Goal: Information Seeking & Learning: Compare options

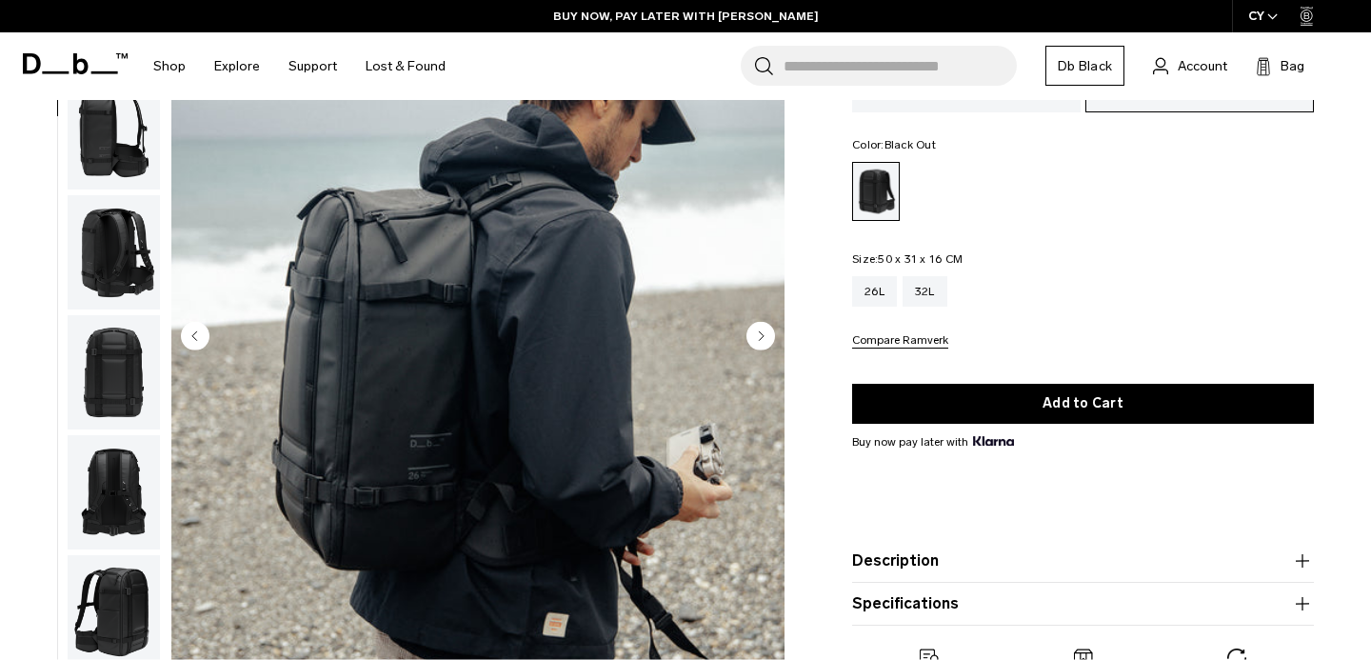
scroll to position [140, 0]
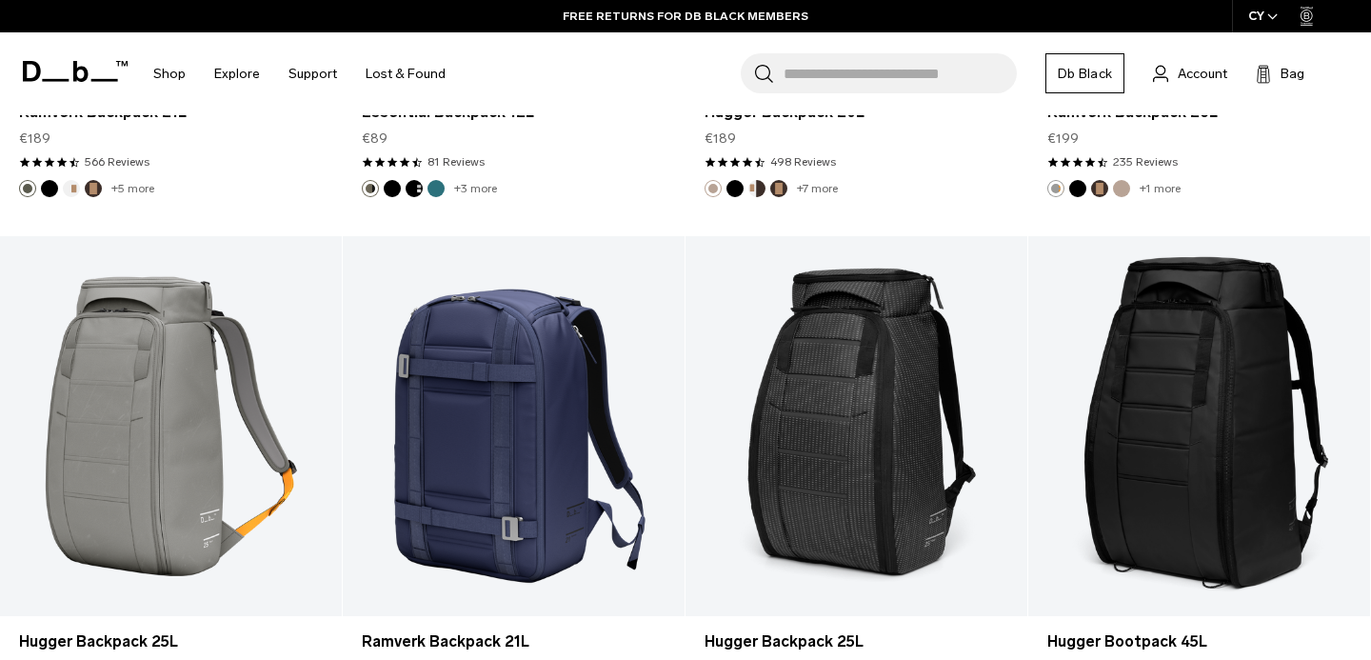
scroll to position [3964, 0]
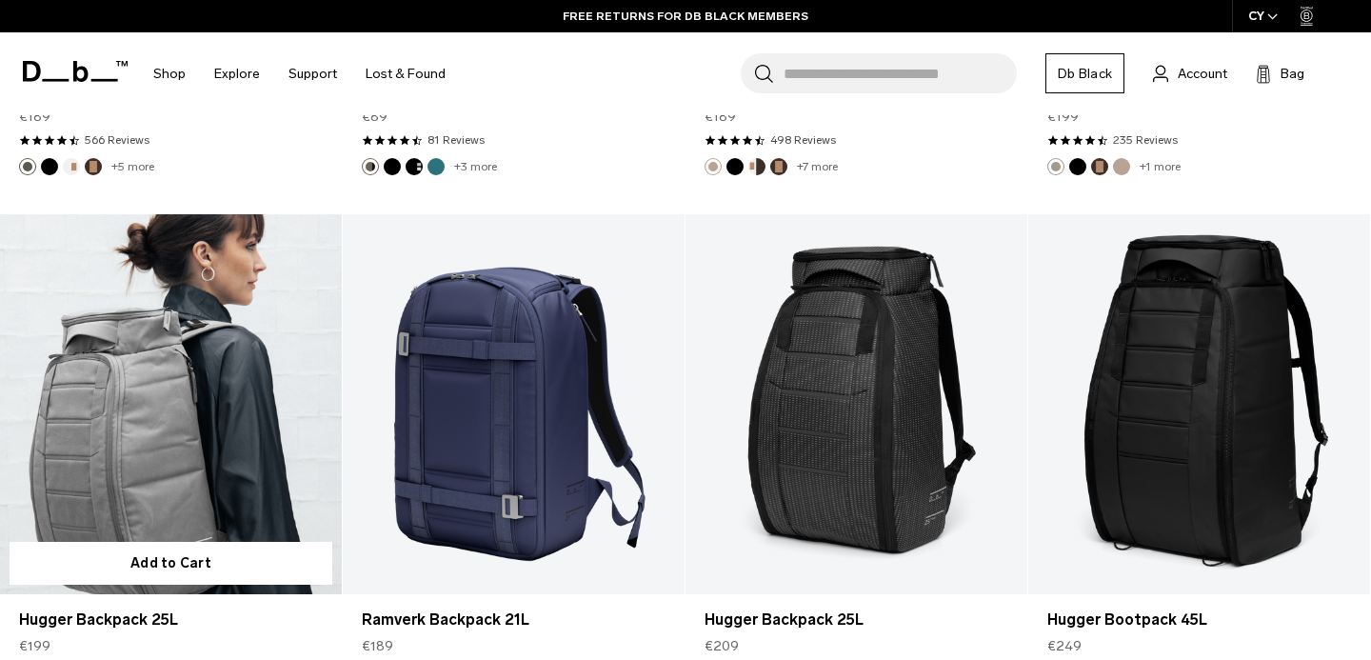
click at [135, 404] on link "Hugger Backpack 25L" at bounding box center [171, 404] width 342 height 380
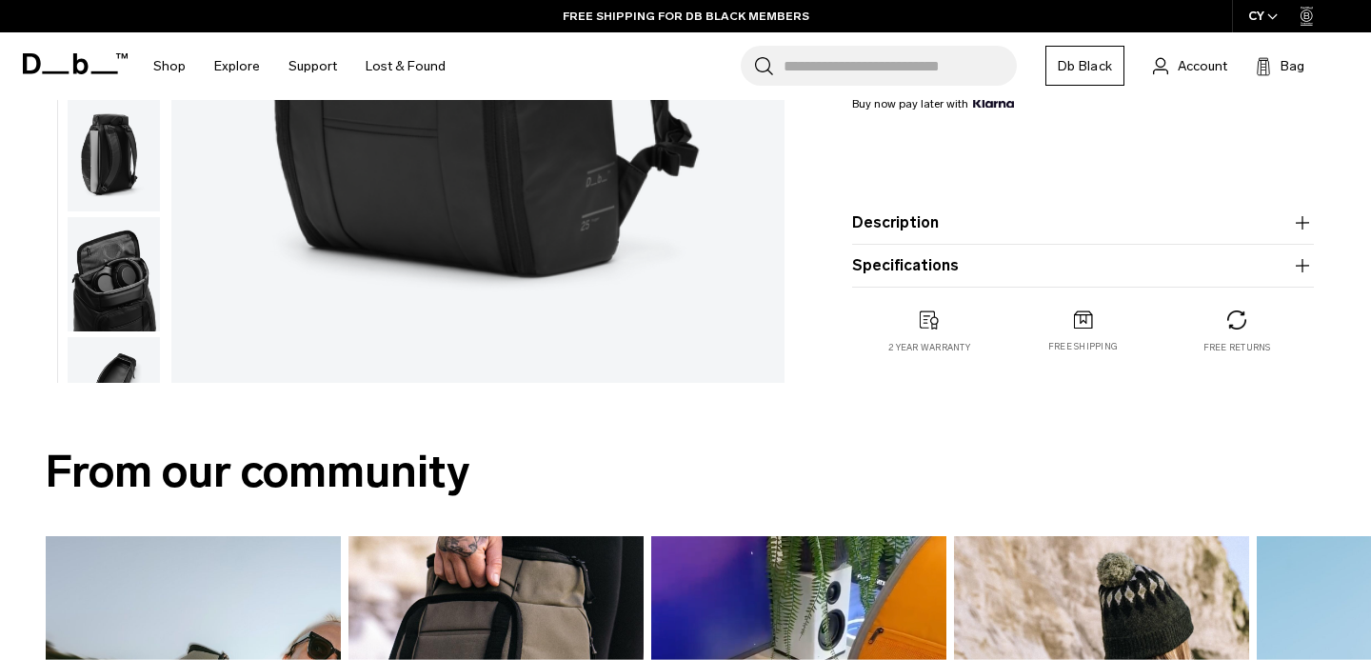
click at [1300, 258] on icon "button" at bounding box center [1302, 265] width 23 height 23
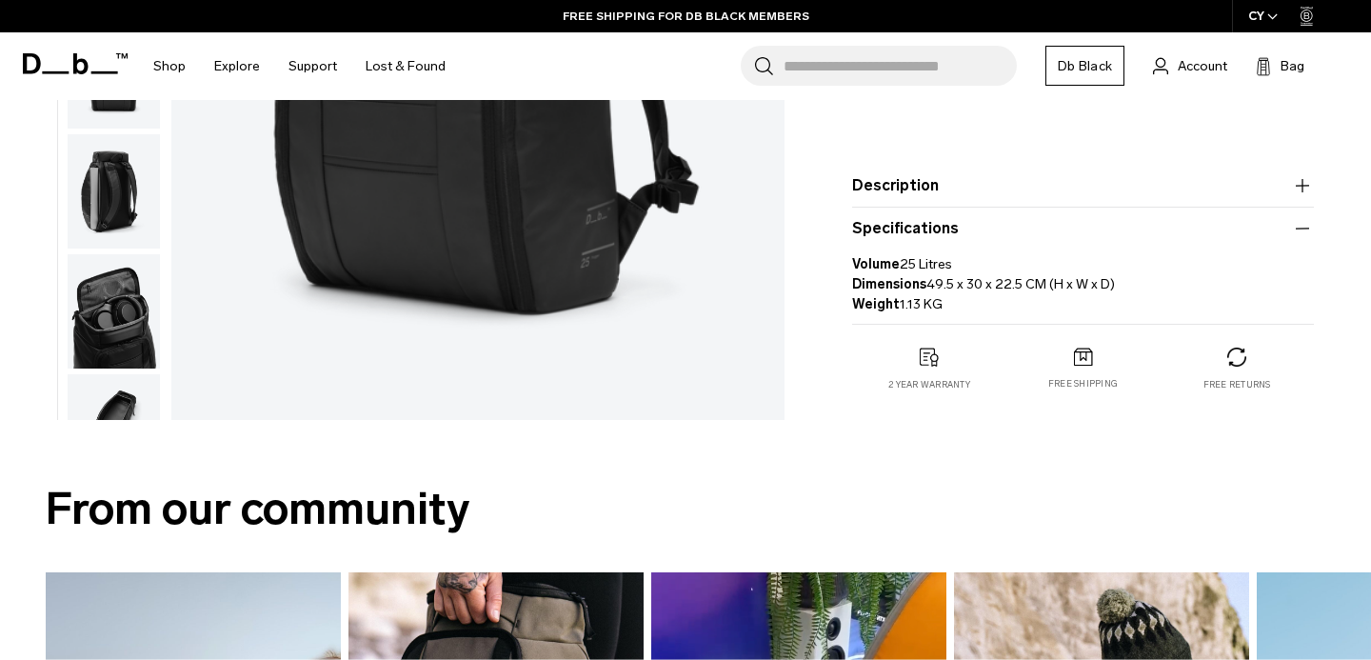
click at [1307, 184] on icon "button" at bounding box center [1302, 185] width 23 height 23
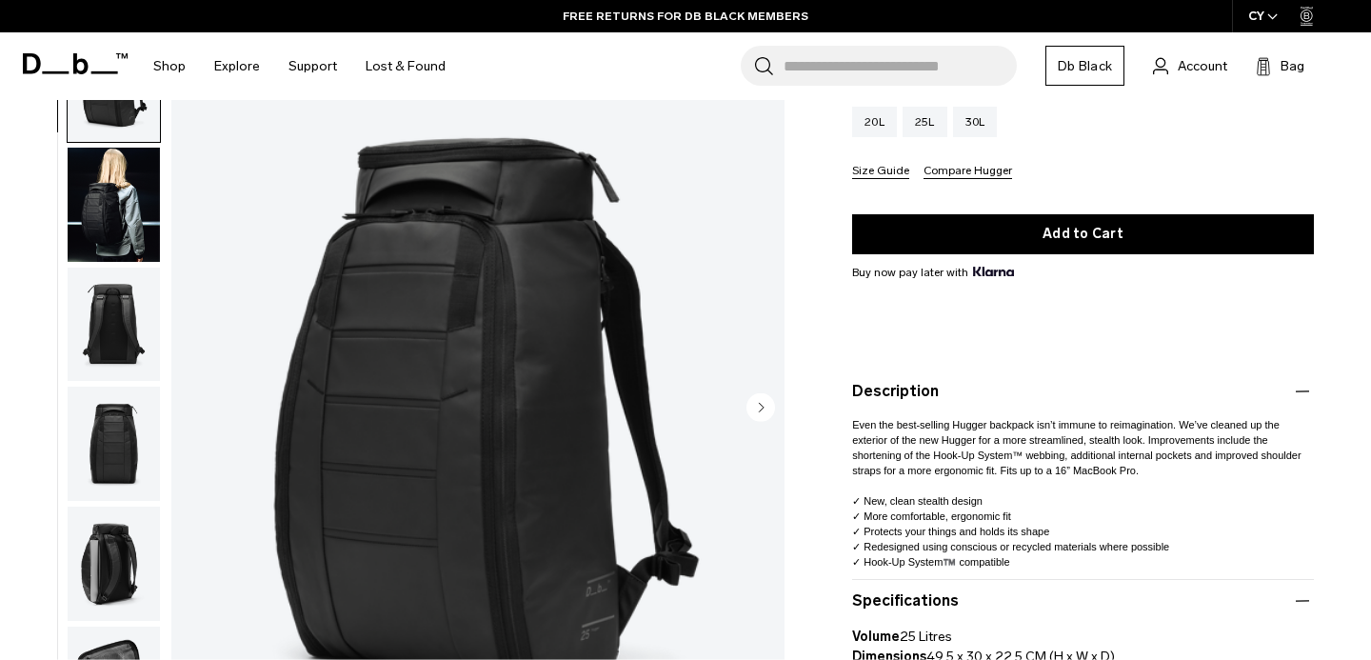
scroll to position [139, 0]
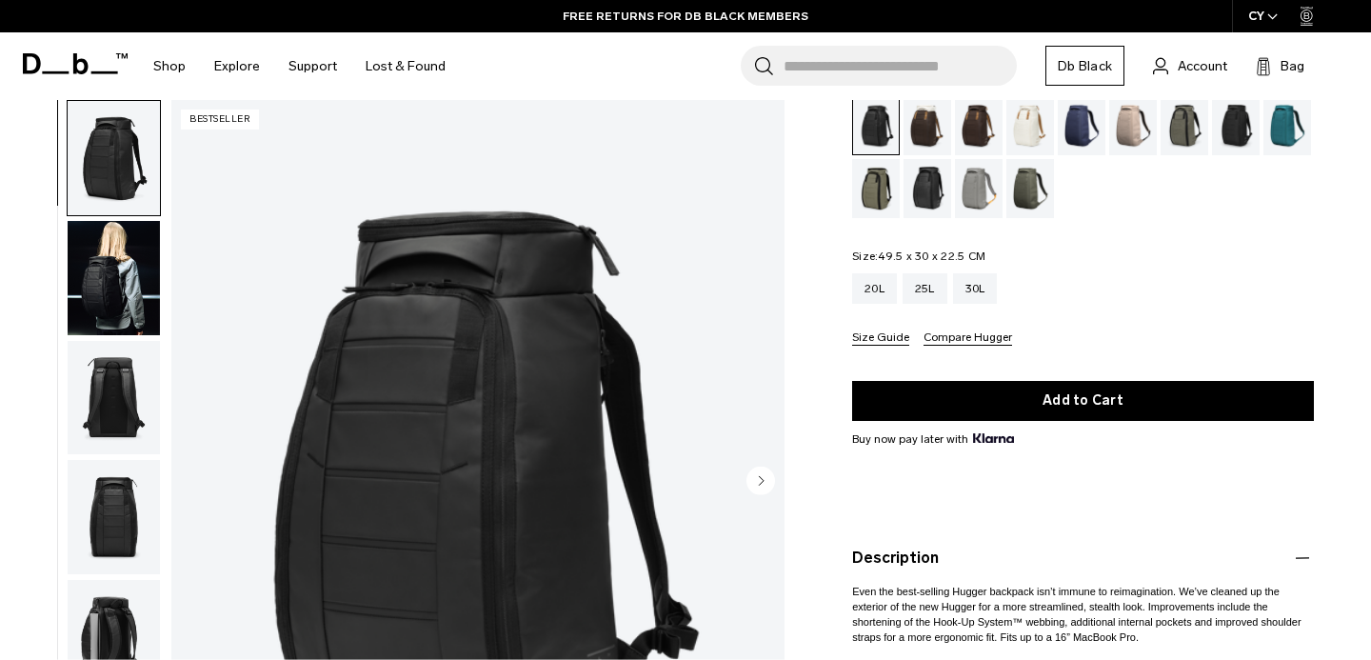
click at [762, 480] on icon "Next slide" at bounding box center [762, 480] width 5 height 9
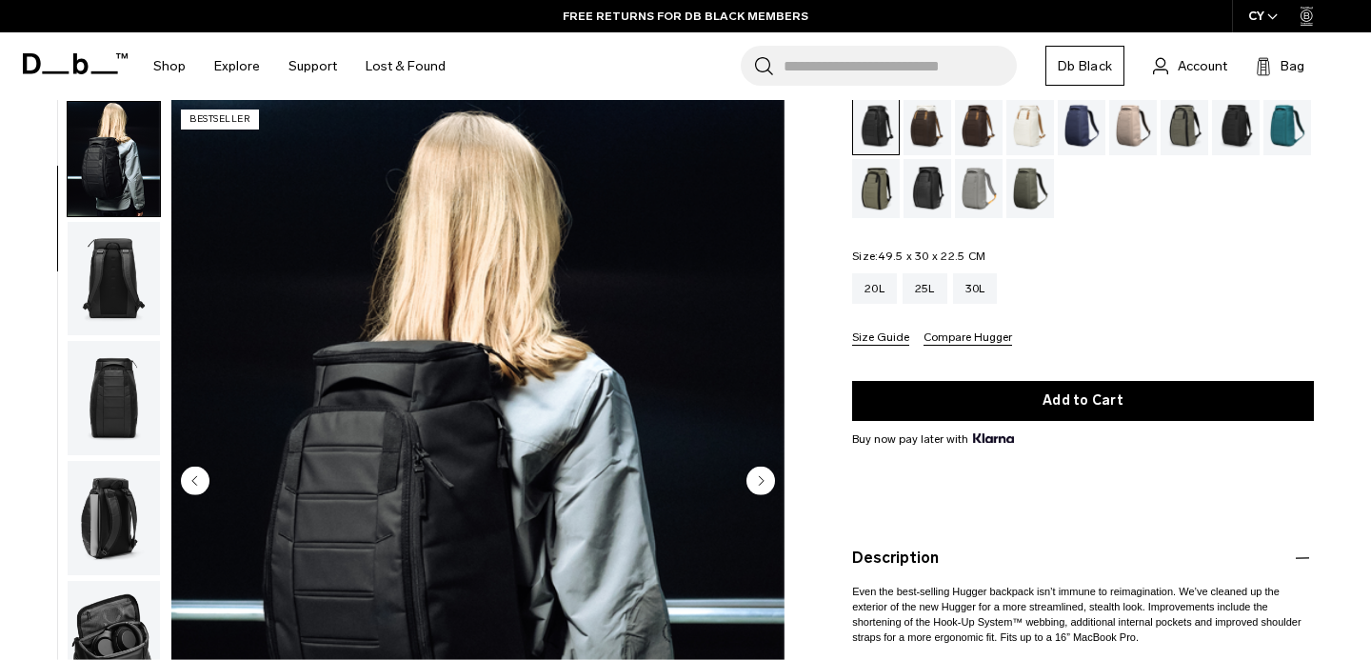
scroll to position [120, 0]
click at [763, 480] on icon "Next slide" at bounding box center [762, 480] width 5 height 9
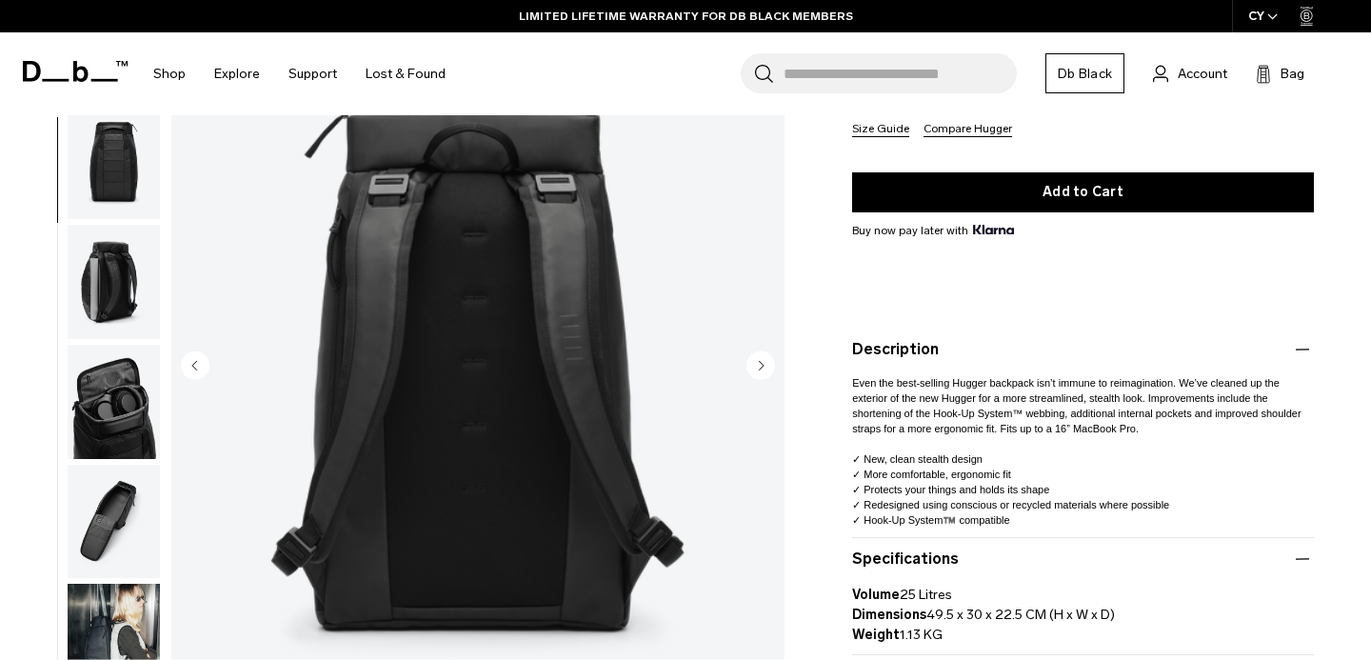
scroll to position [346, 0]
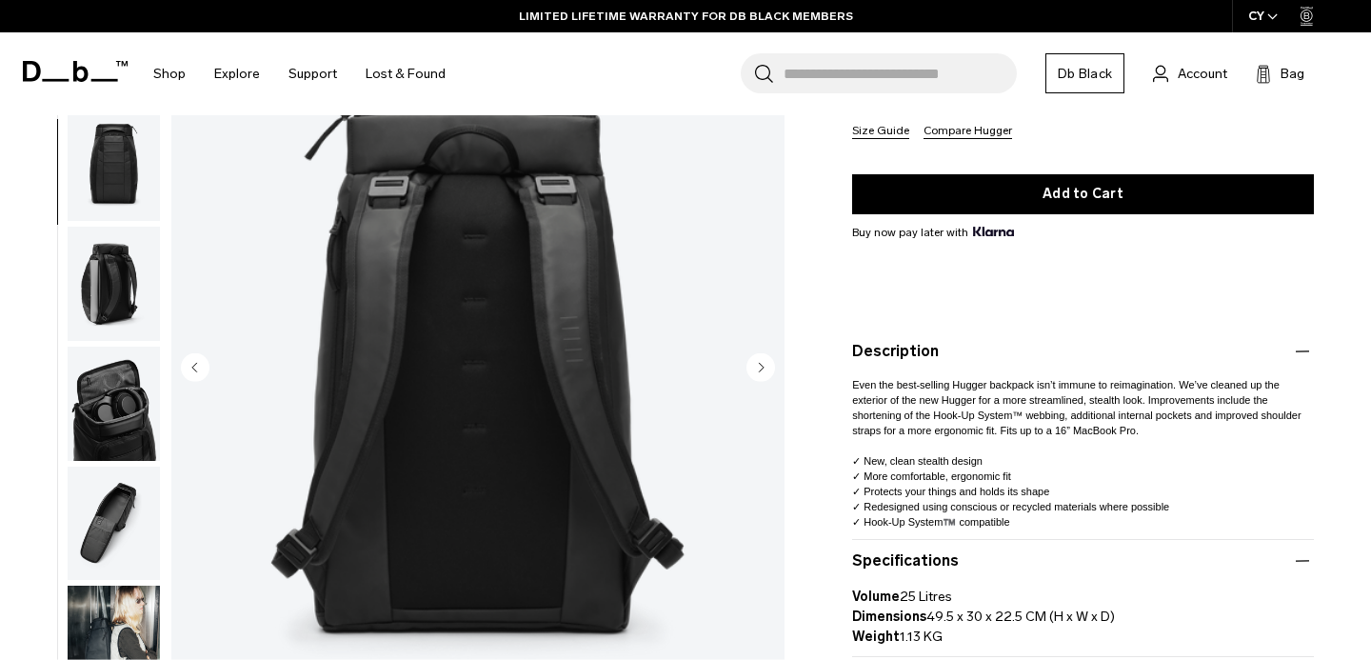
click at [762, 361] on circle "Next slide" at bounding box center [761, 366] width 29 height 29
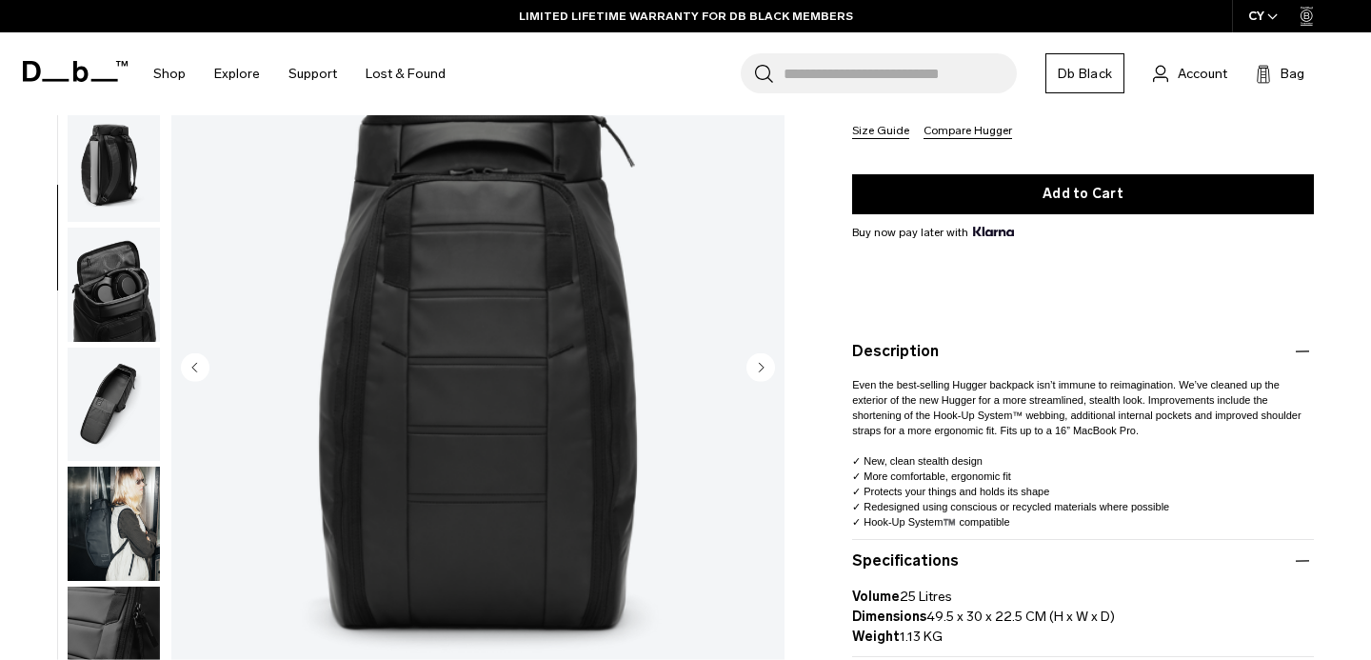
click at [762, 361] on circle "Next slide" at bounding box center [761, 366] width 29 height 29
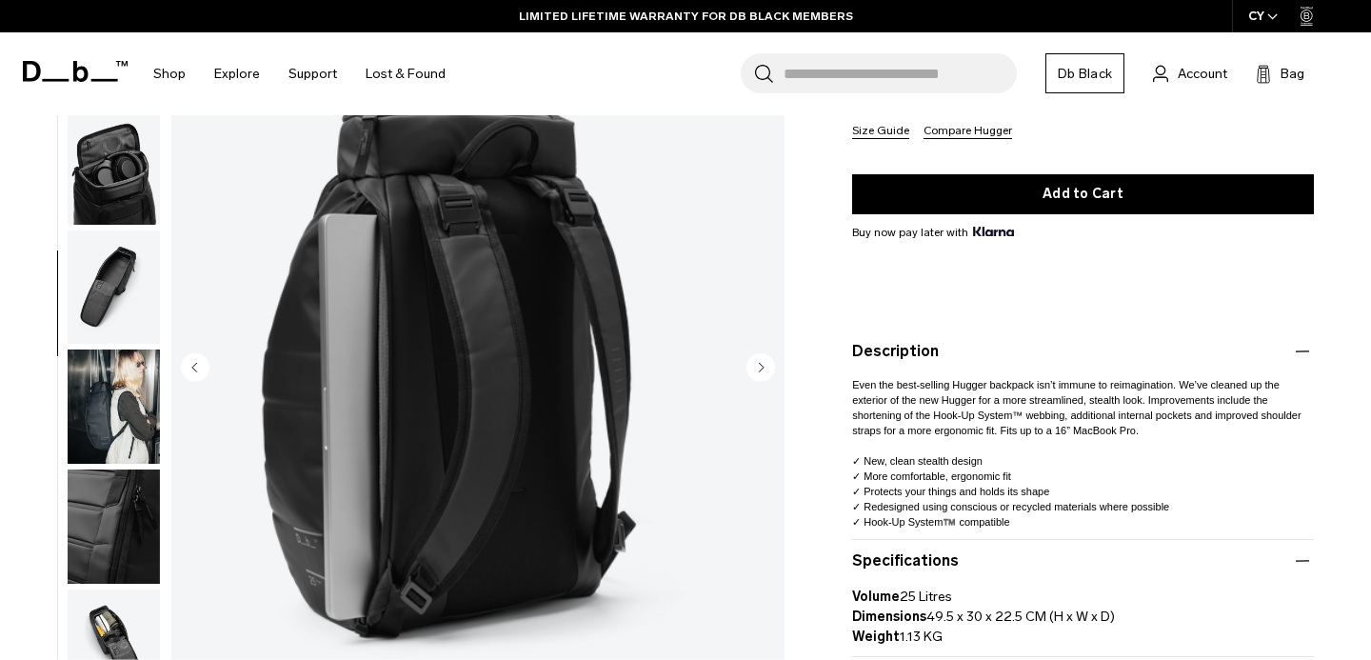
scroll to position [479, 0]
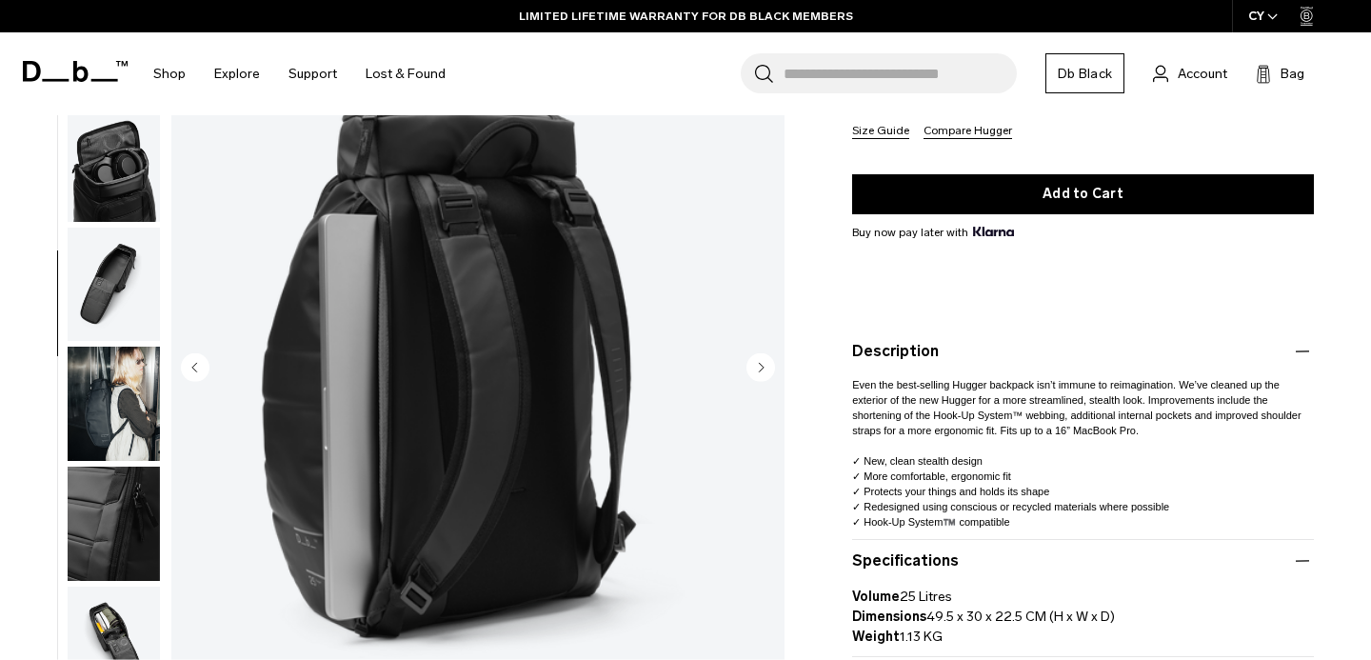
click at [762, 361] on circle "Next slide" at bounding box center [761, 366] width 29 height 29
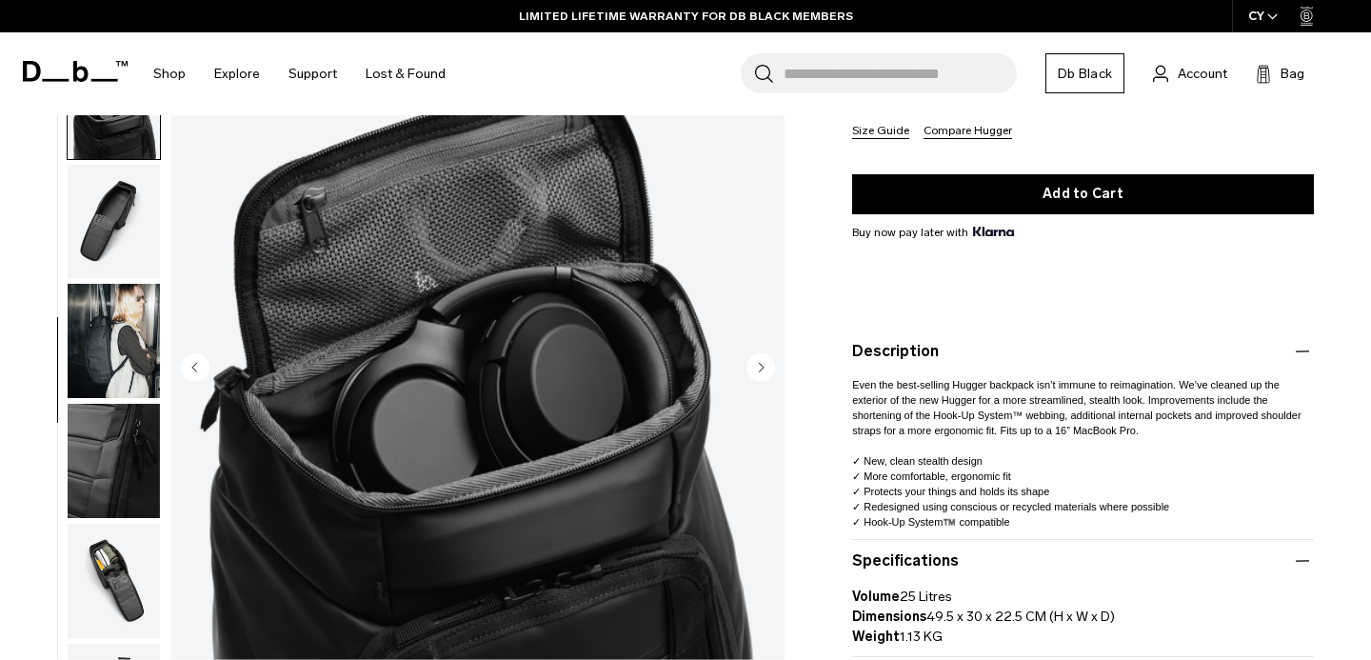
scroll to position [548, 0]
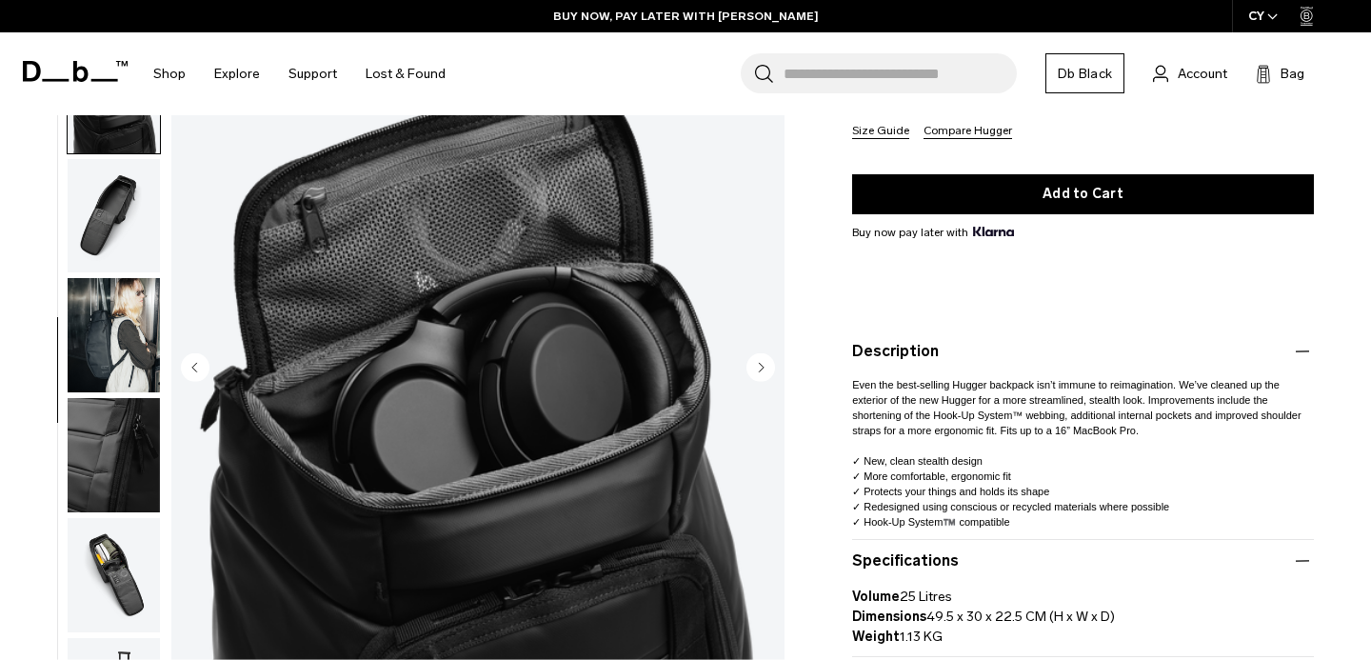
click at [762, 361] on circle "Next slide" at bounding box center [761, 366] width 29 height 29
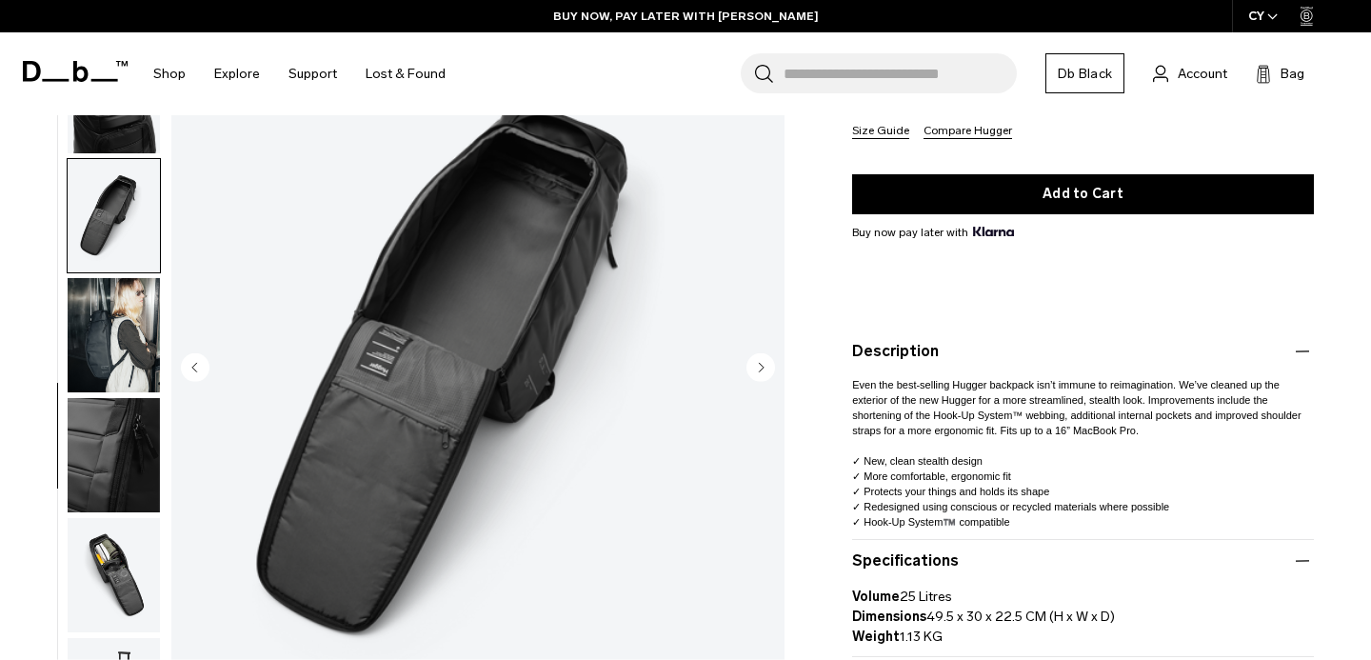
click at [762, 361] on circle "Next slide" at bounding box center [761, 366] width 29 height 29
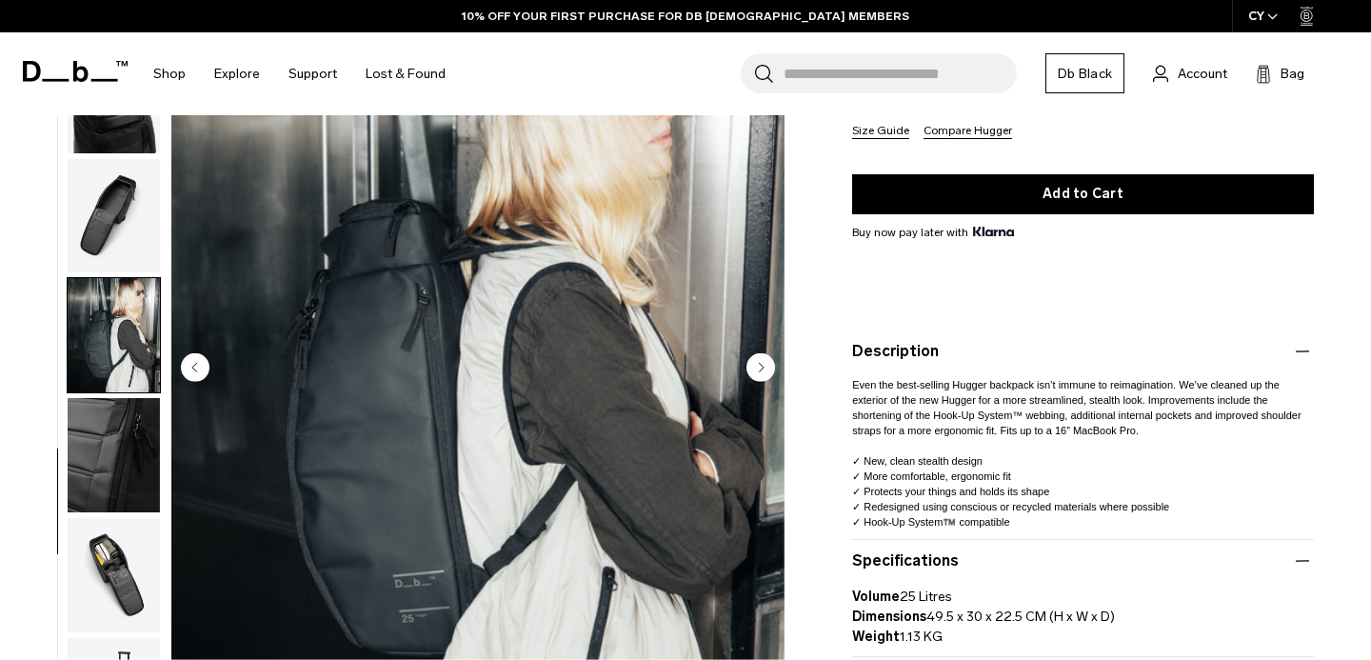
click at [762, 361] on circle "Next slide" at bounding box center [761, 366] width 29 height 29
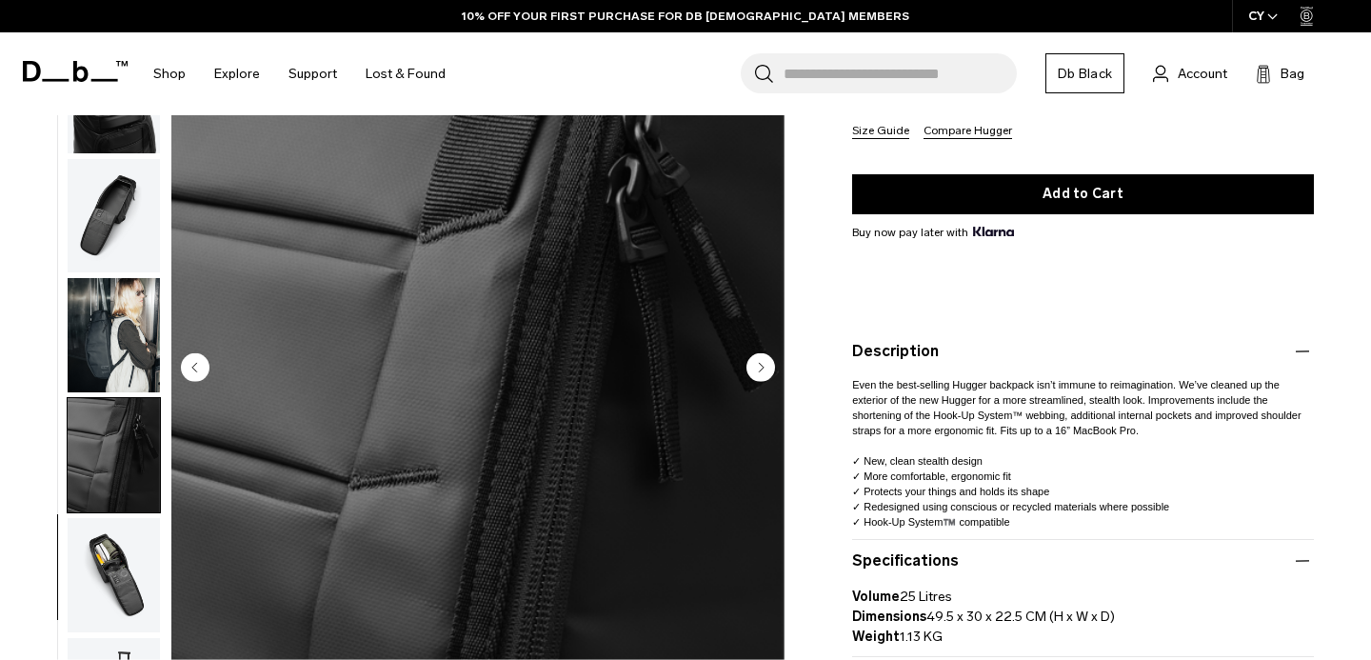
click at [762, 361] on circle "Next slide" at bounding box center [761, 366] width 29 height 29
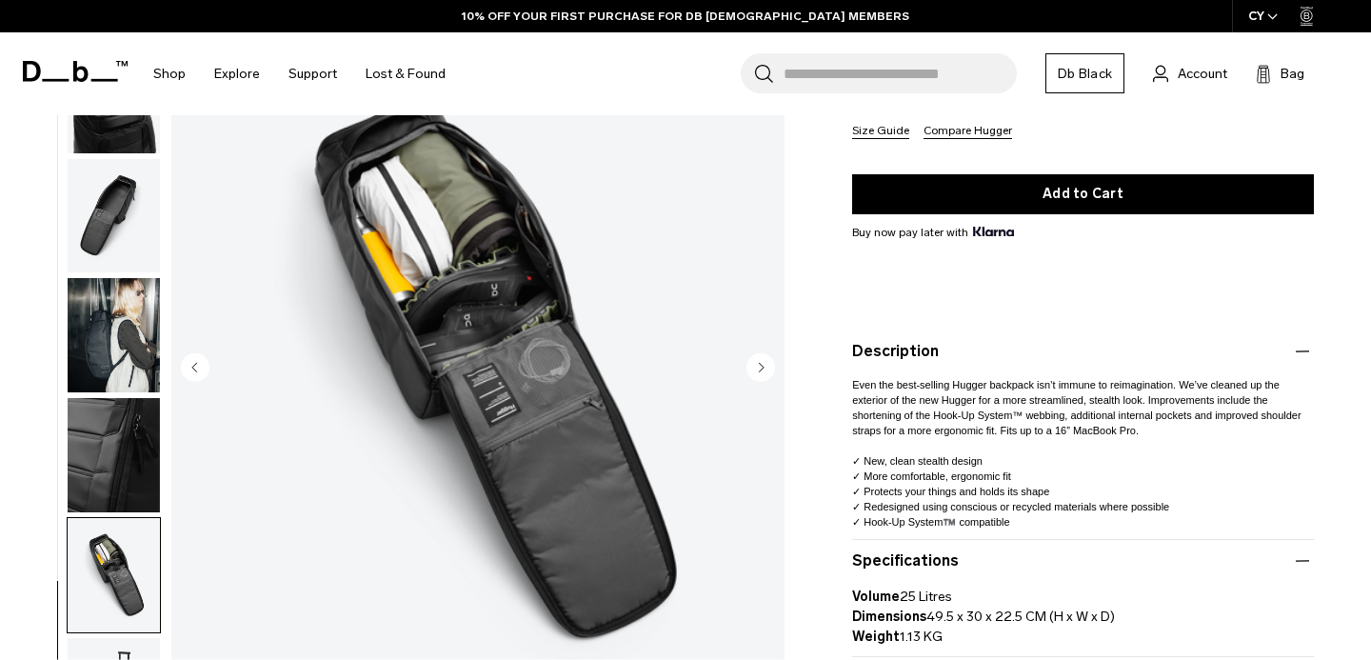
click at [762, 361] on circle "Next slide" at bounding box center [761, 366] width 29 height 29
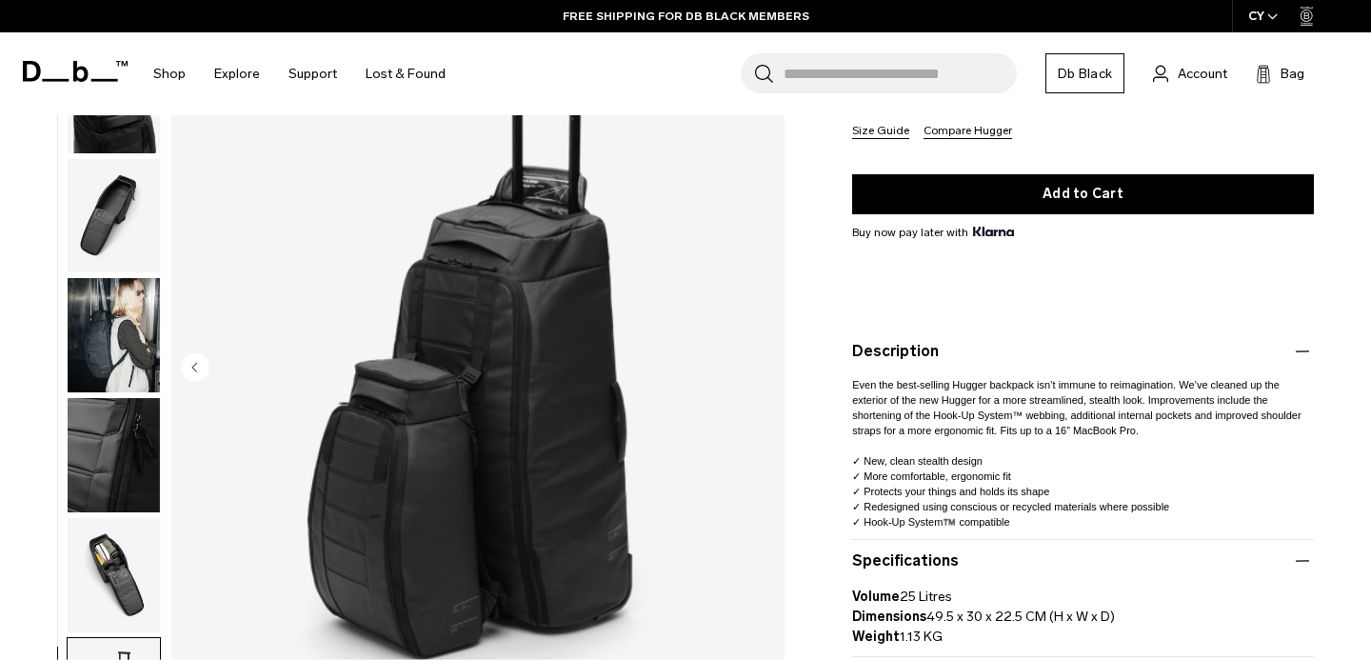
click at [188, 360] on circle "Previous slide" at bounding box center [195, 366] width 29 height 29
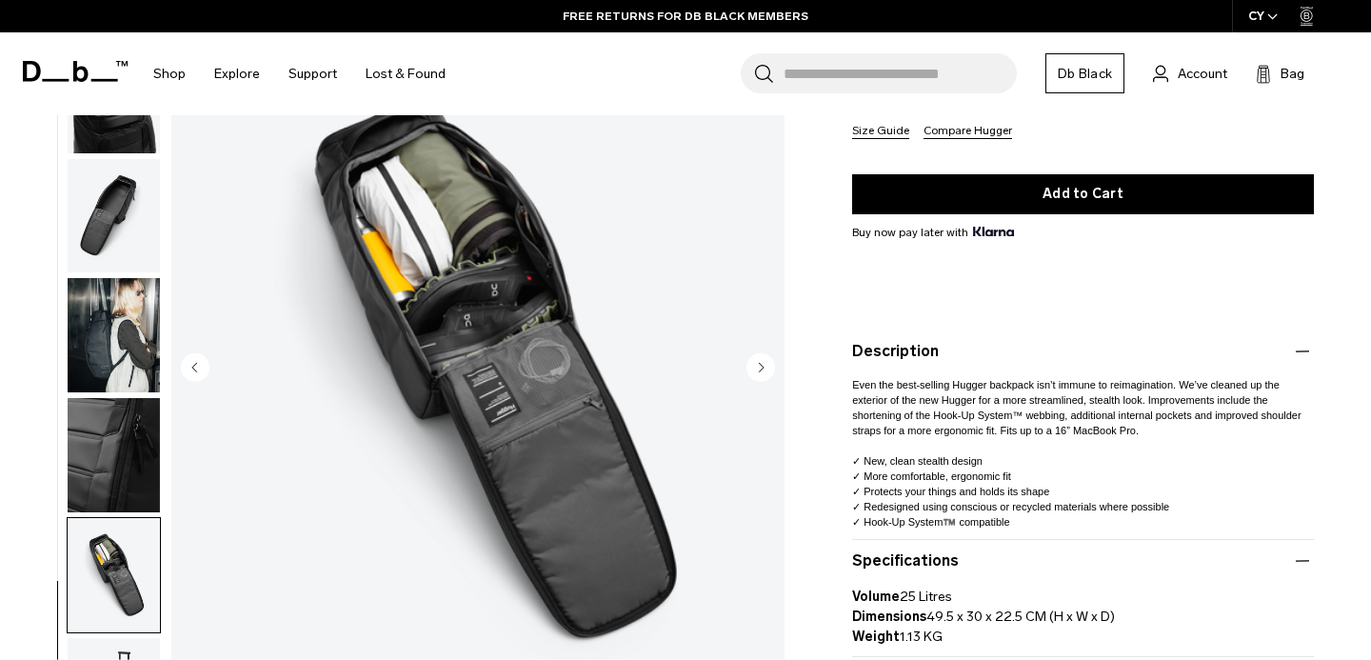
click at [760, 363] on icon "Next slide" at bounding box center [762, 367] width 5 height 9
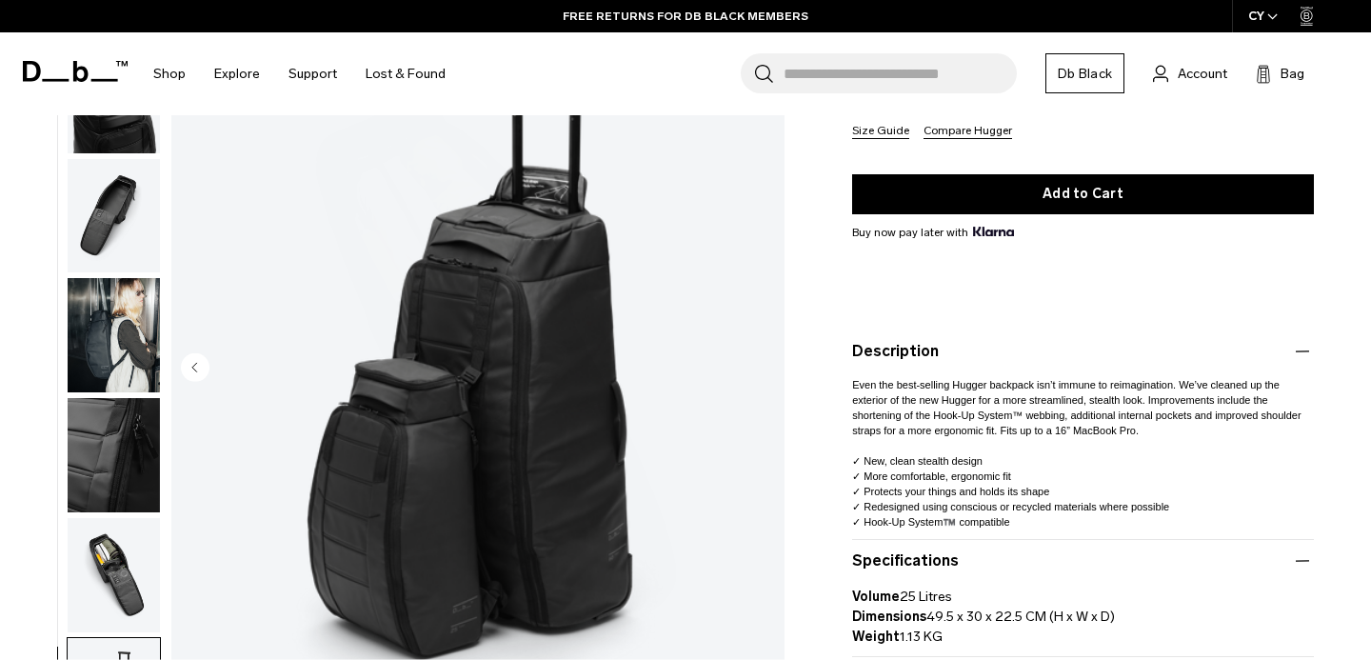
click at [759, 363] on img "11 / 11" at bounding box center [477, 370] width 613 height 766
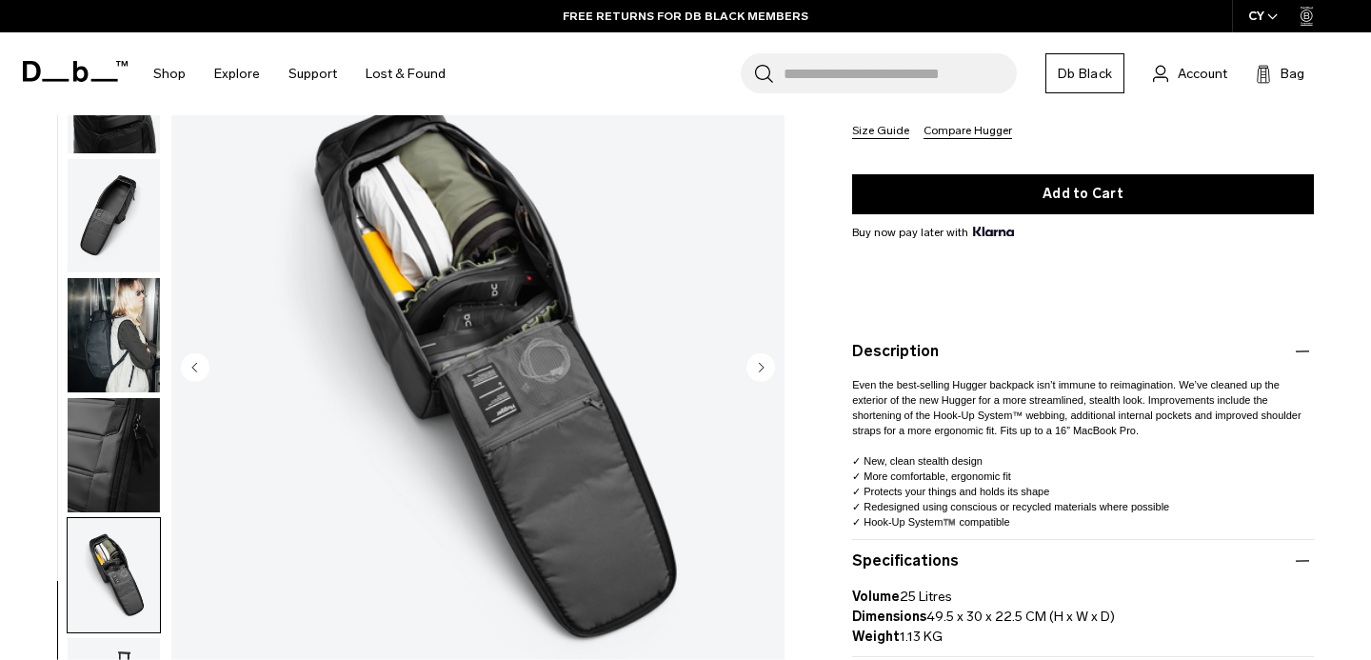
click at [760, 363] on circle "Next slide" at bounding box center [761, 366] width 29 height 29
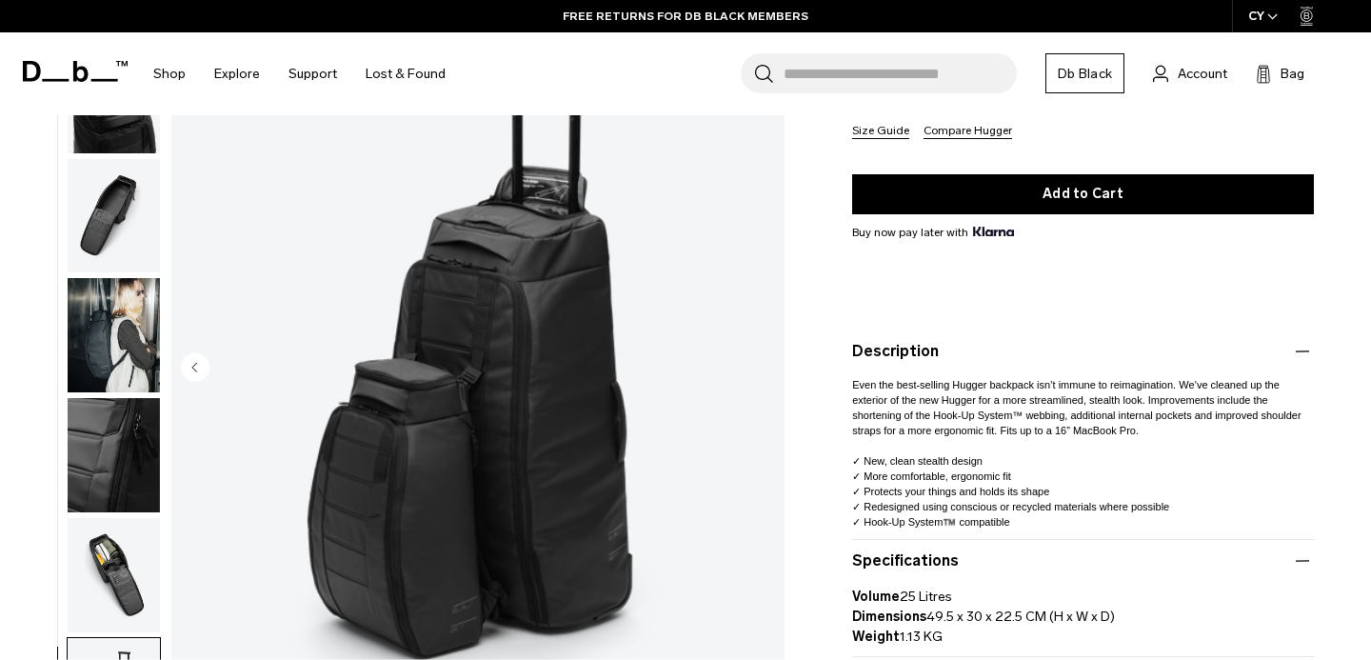
click at [760, 363] on img "11 / 11" at bounding box center [477, 370] width 613 height 766
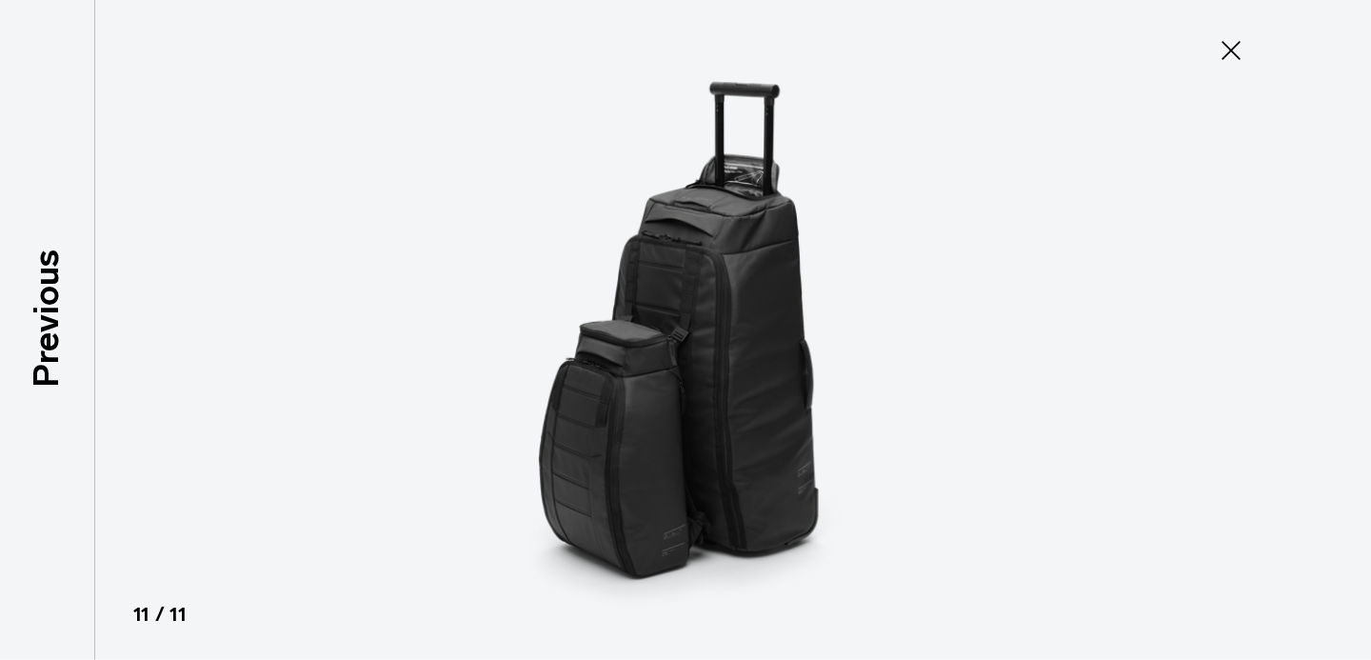
click at [1232, 43] on icon at bounding box center [1231, 50] width 30 height 30
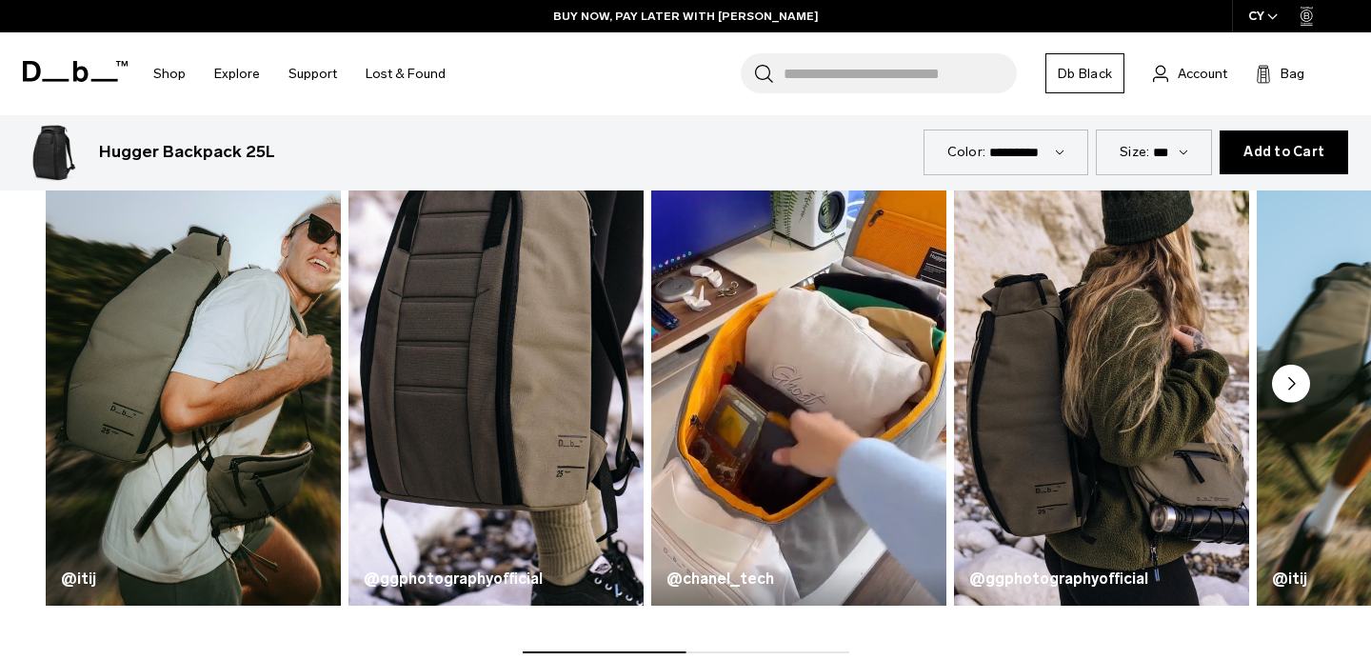
scroll to position [1146, 0]
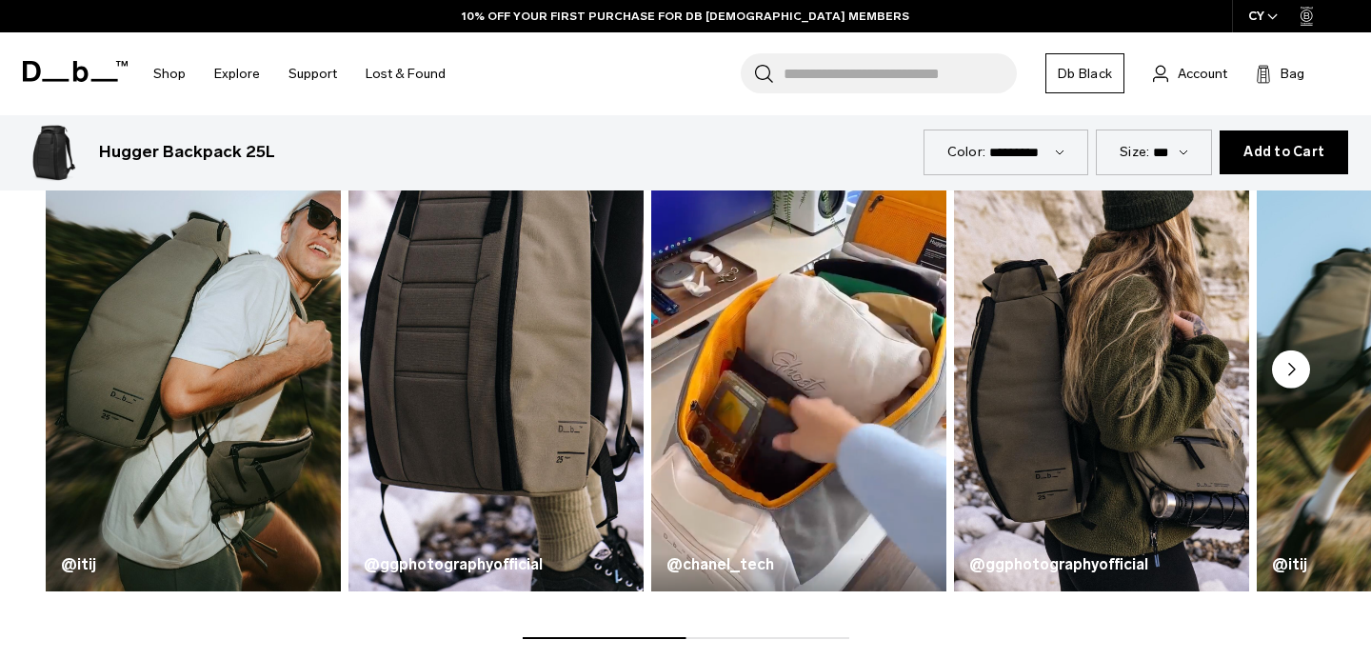
click at [1270, 18] on icon "button" at bounding box center [1272, 16] width 10 height 7
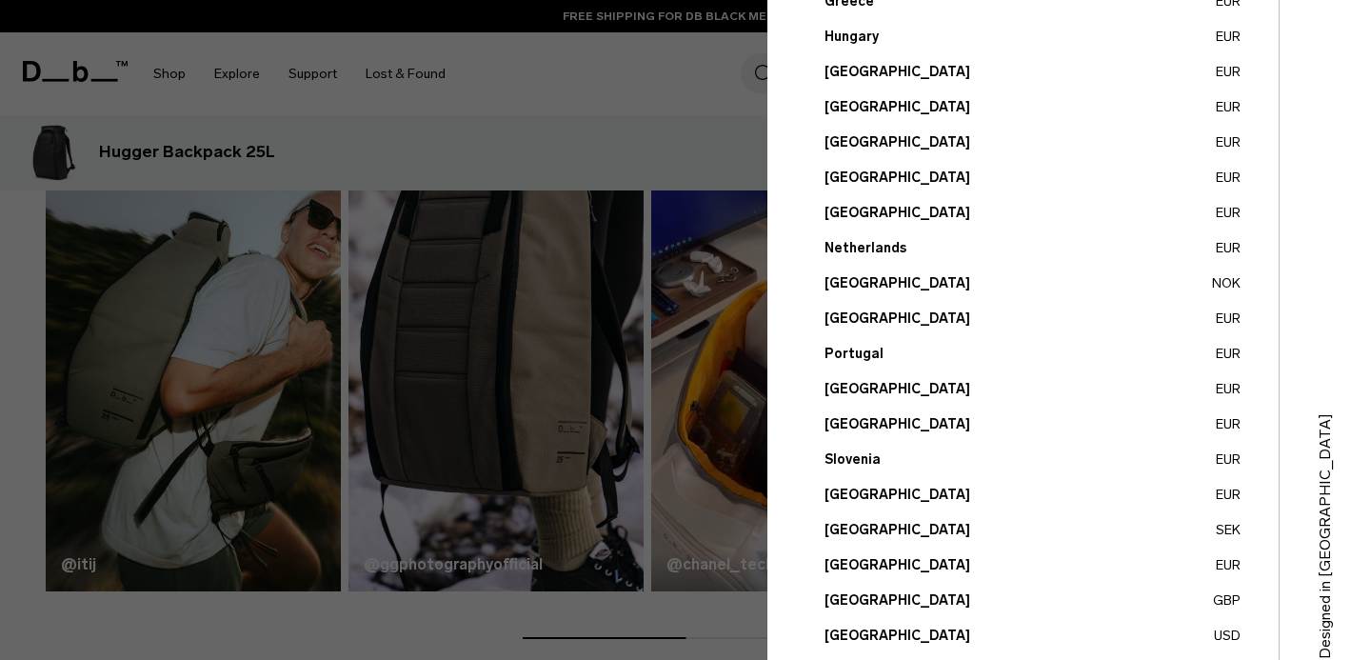
scroll to position [745, 0]
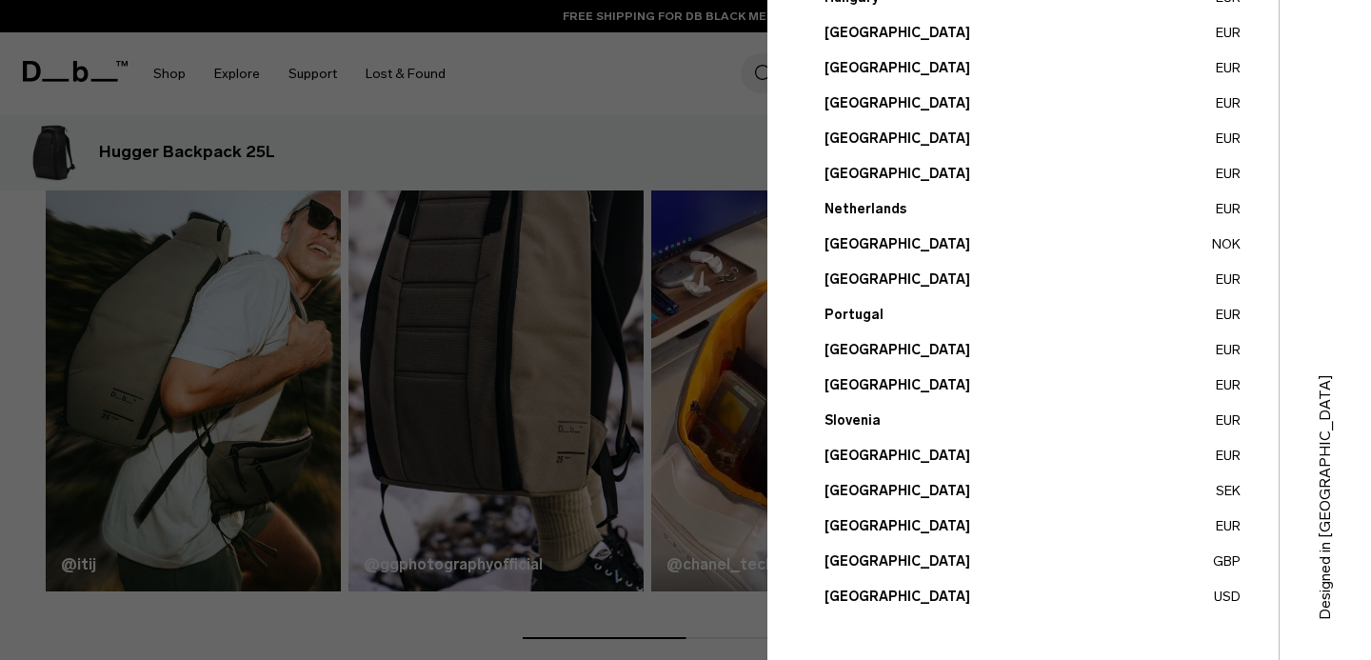
click at [845, 454] on button "Spain EUR" at bounding box center [1033, 456] width 416 height 20
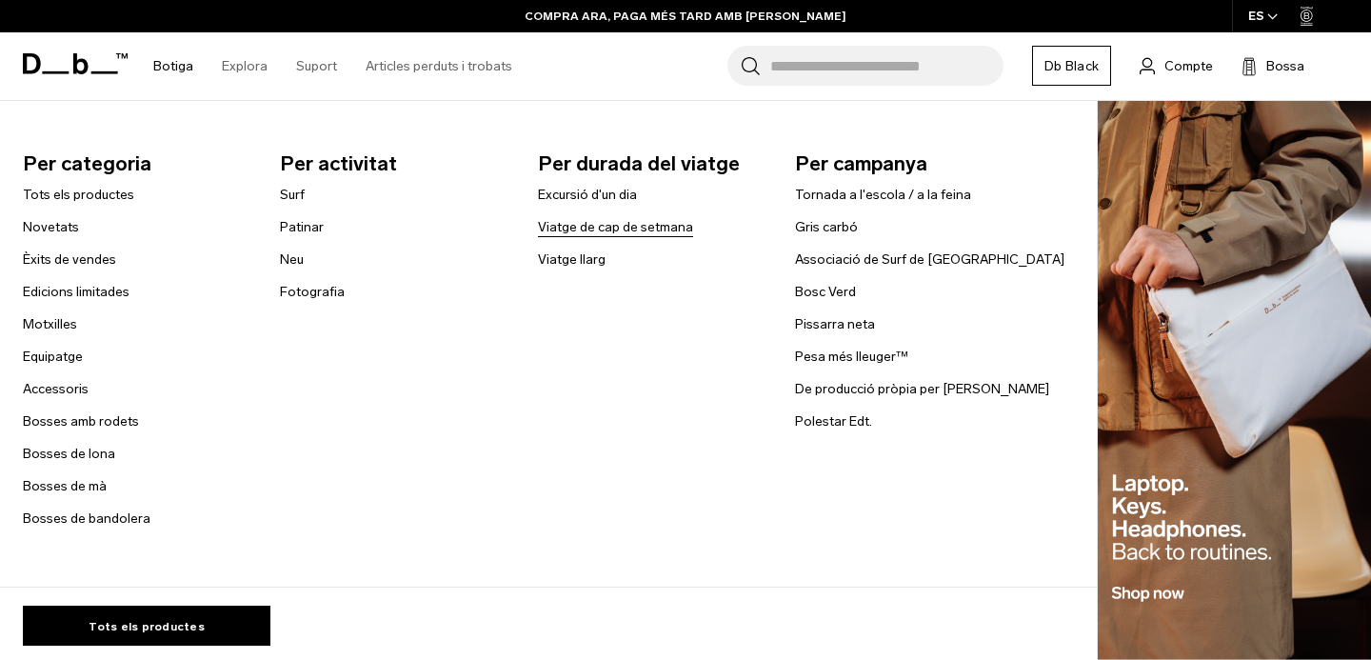
click at [647, 225] on font "Viatge de cap de setmana" at bounding box center [615, 227] width 155 height 16
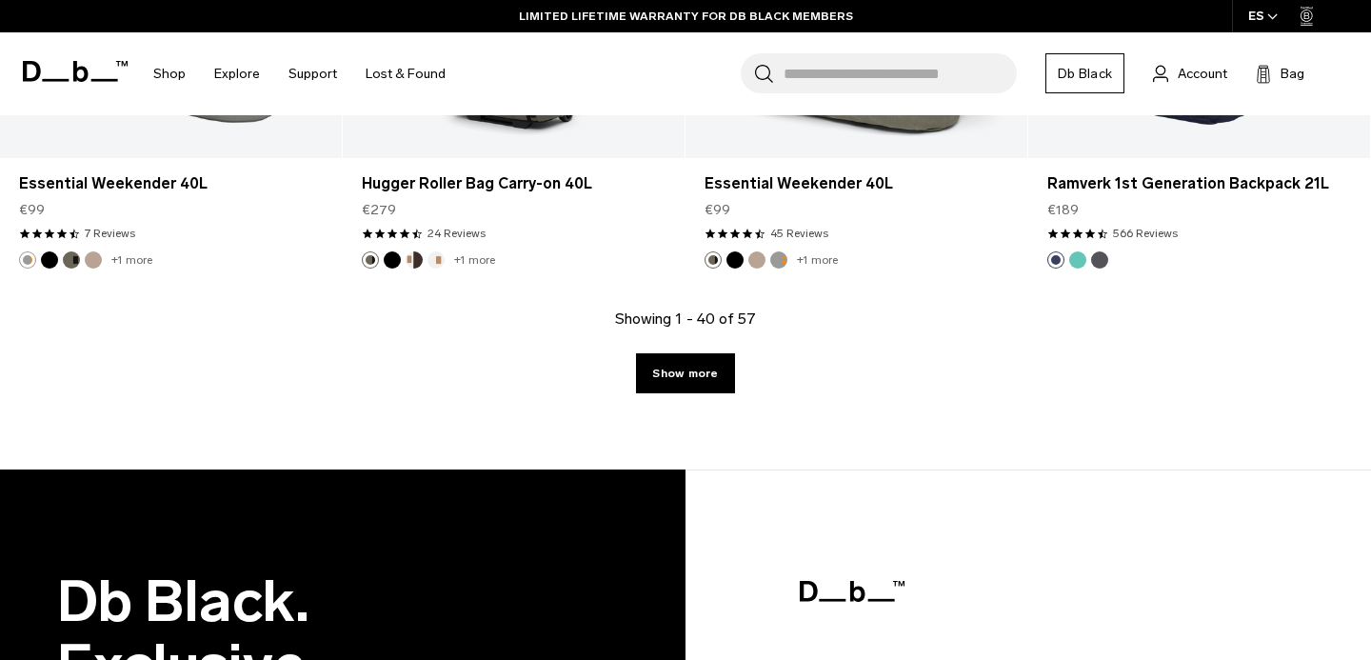
scroll to position [5544, 0]
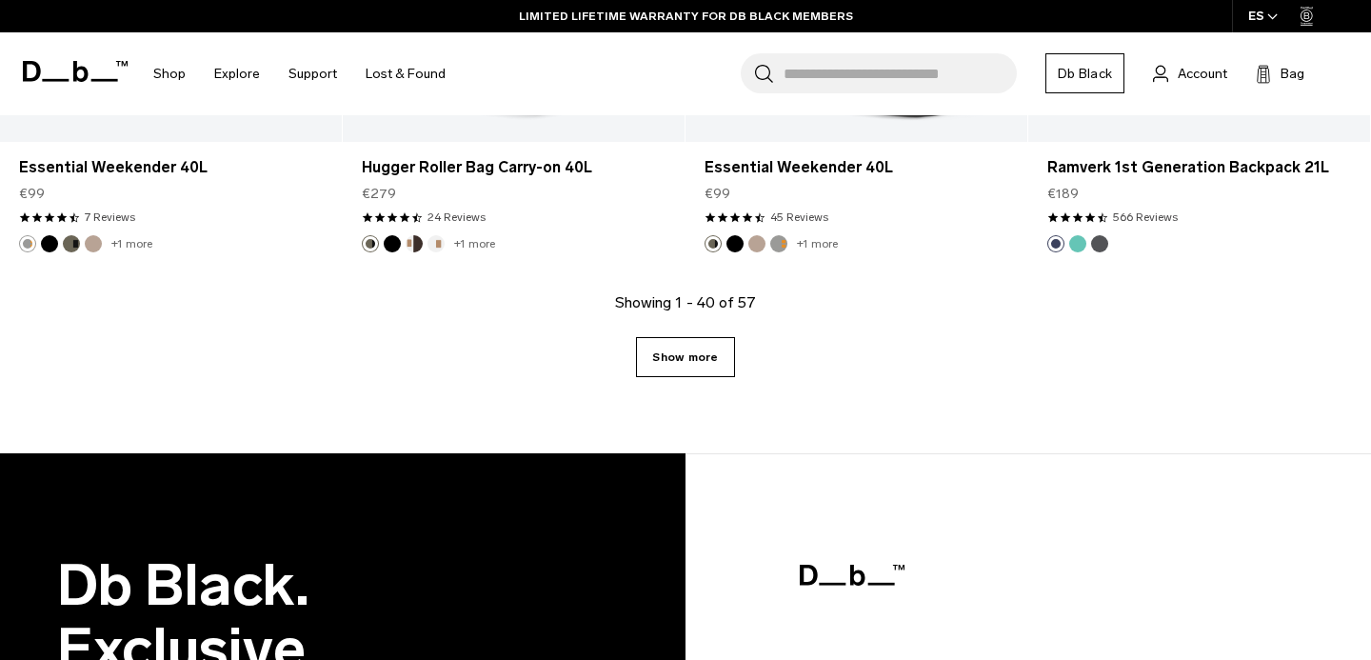
click at [689, 357] on link "Show more" at bounding box center [685, 357] width 98 height 40
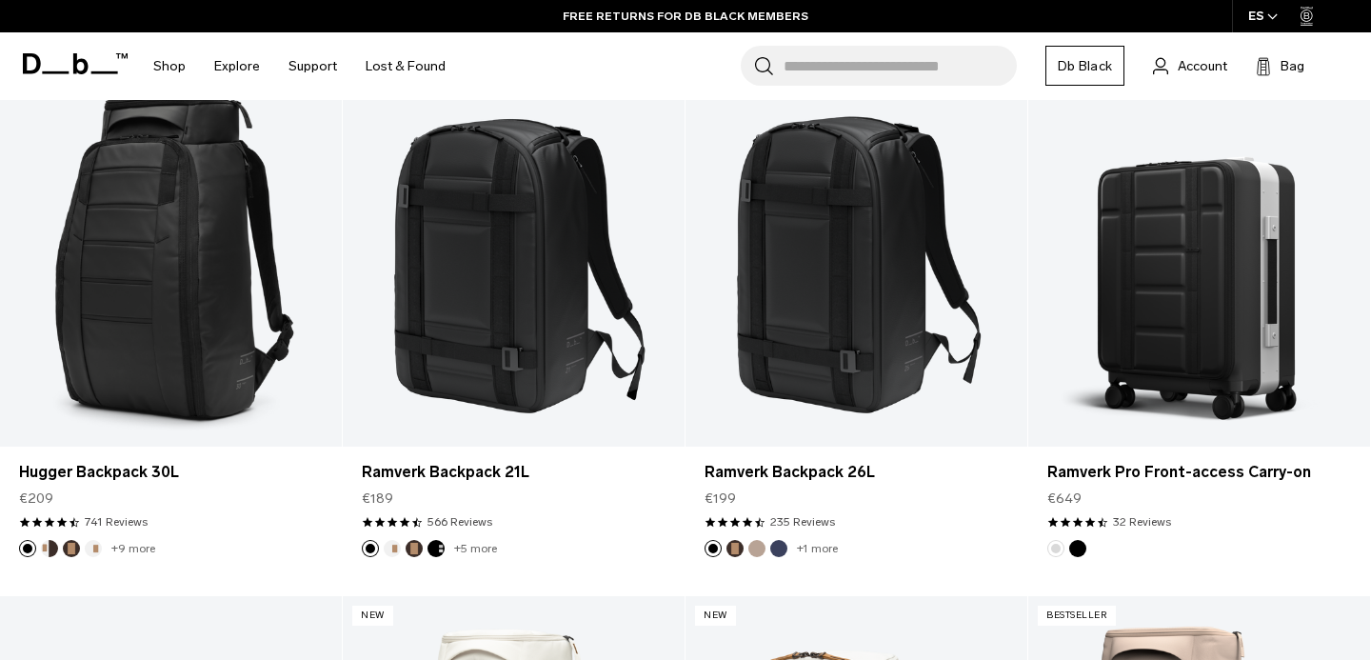
scroll to position [308, 0]
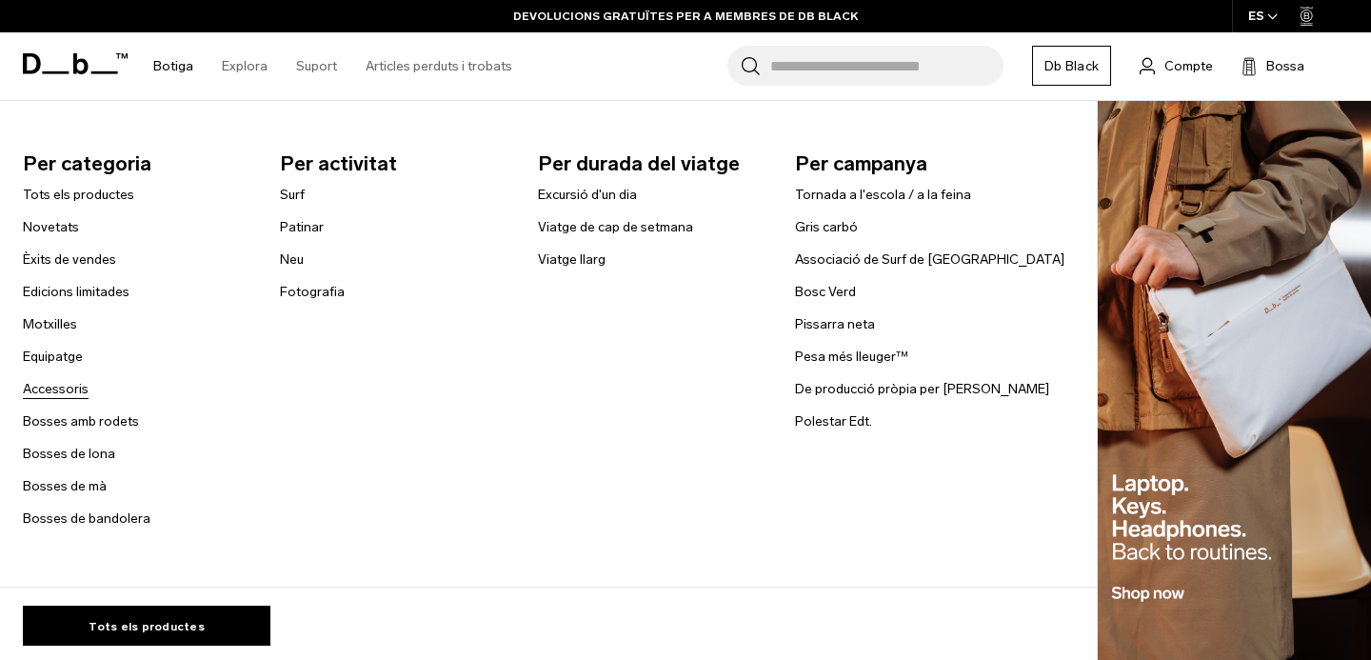
click at [55, 390] on font "Accessoris" at bounding box center [56, 389] width 66 height 16
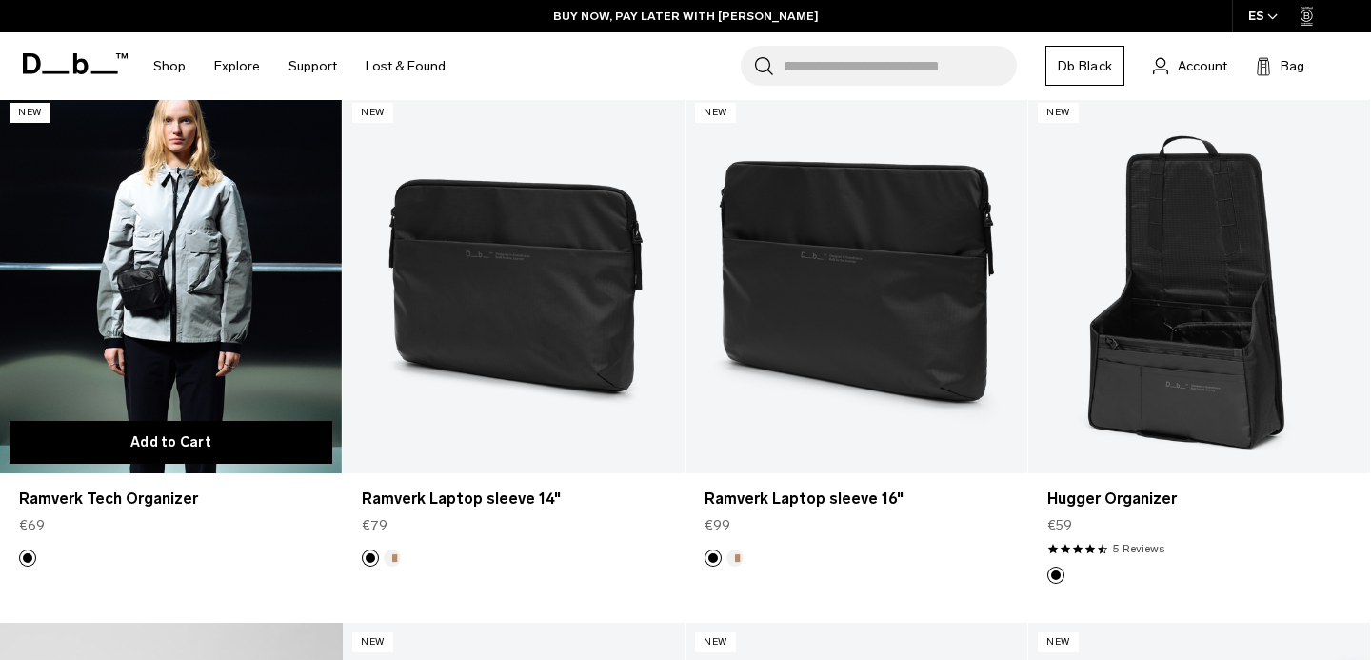
scroll to position [403, 0]
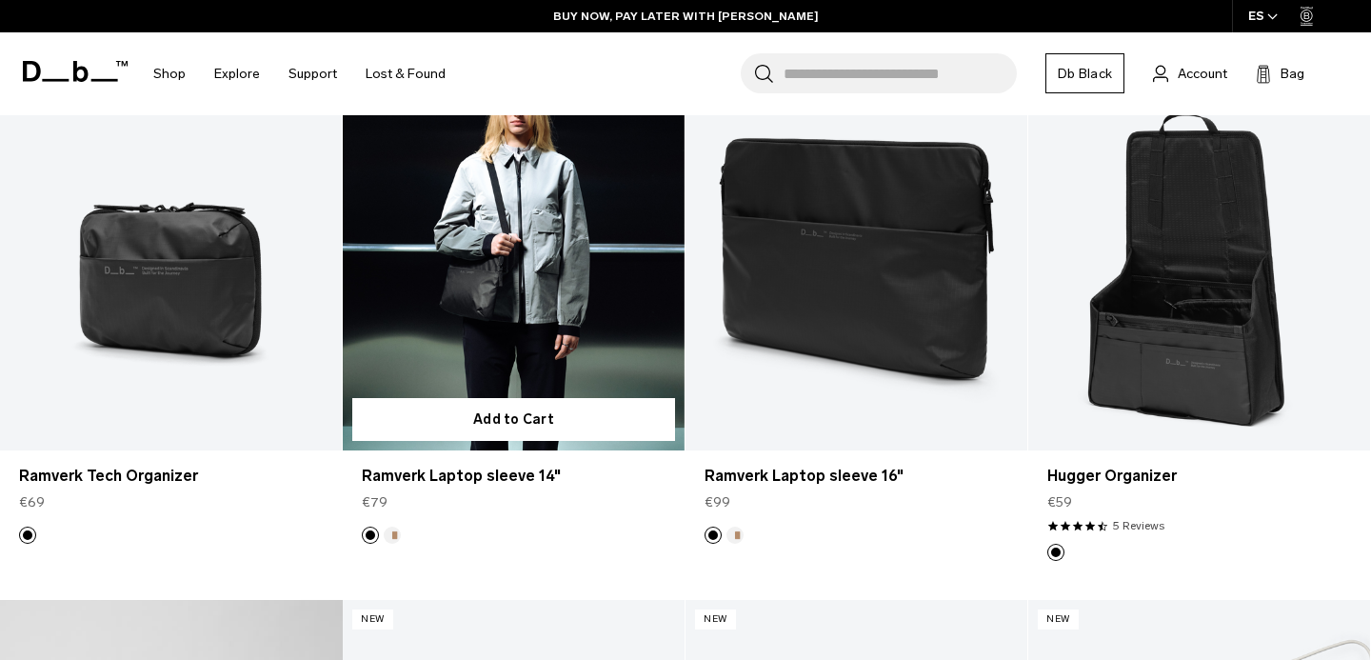
click at [496, 313] on link "Ramverk Laptop sleeve 14" at bounding box center [514, 260] width 342 height 380
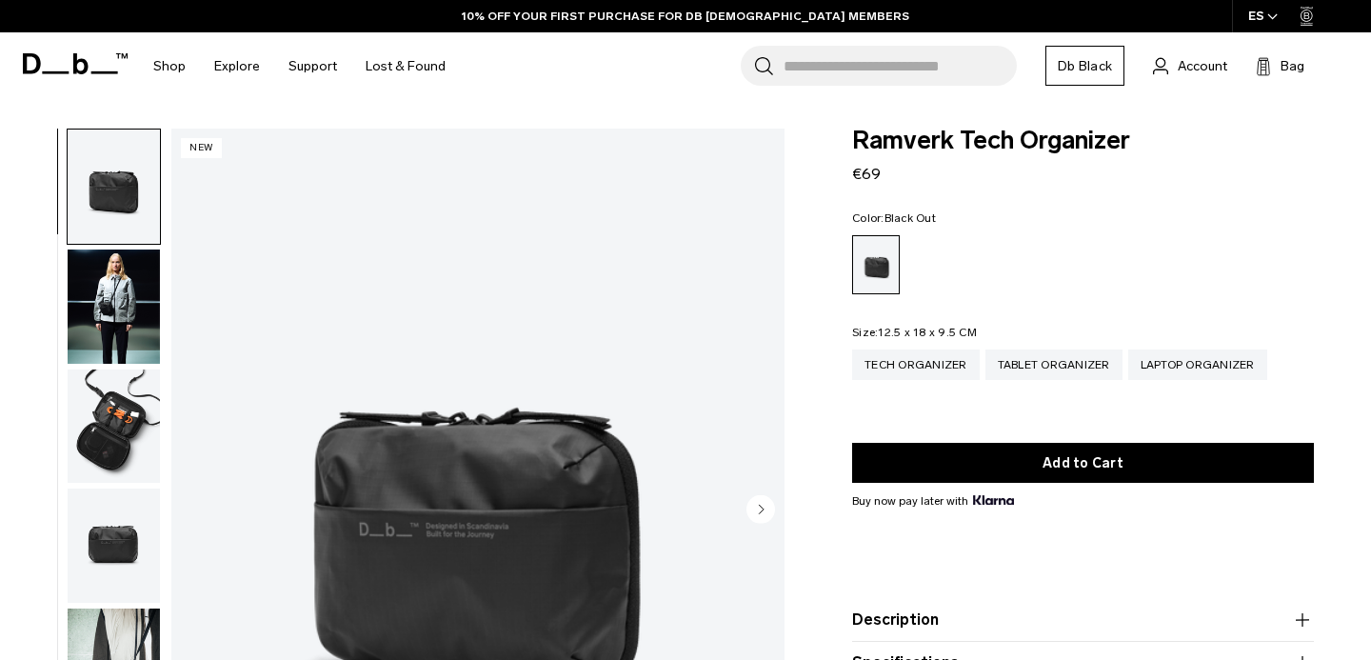
scroll to position [69, 0]
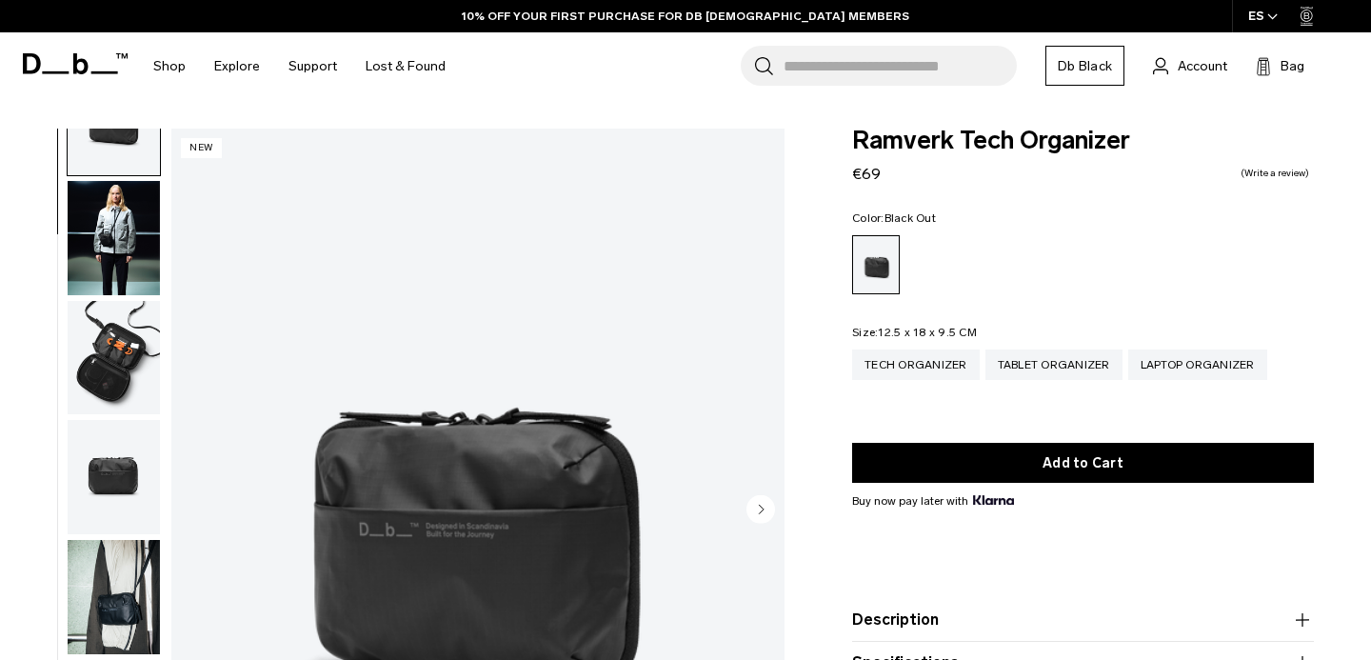
click at [129, 335] on img "button" at bounding box center [114, 358] width 92 height 114
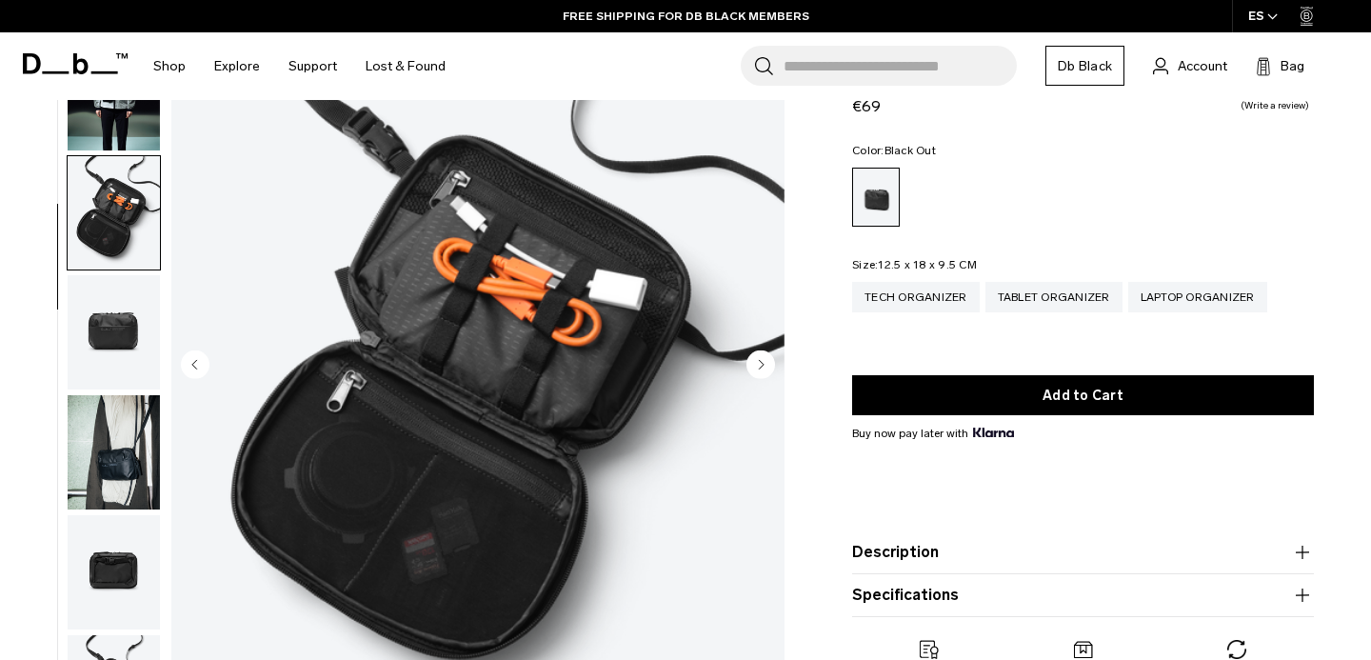
scroll to position [153, 0]
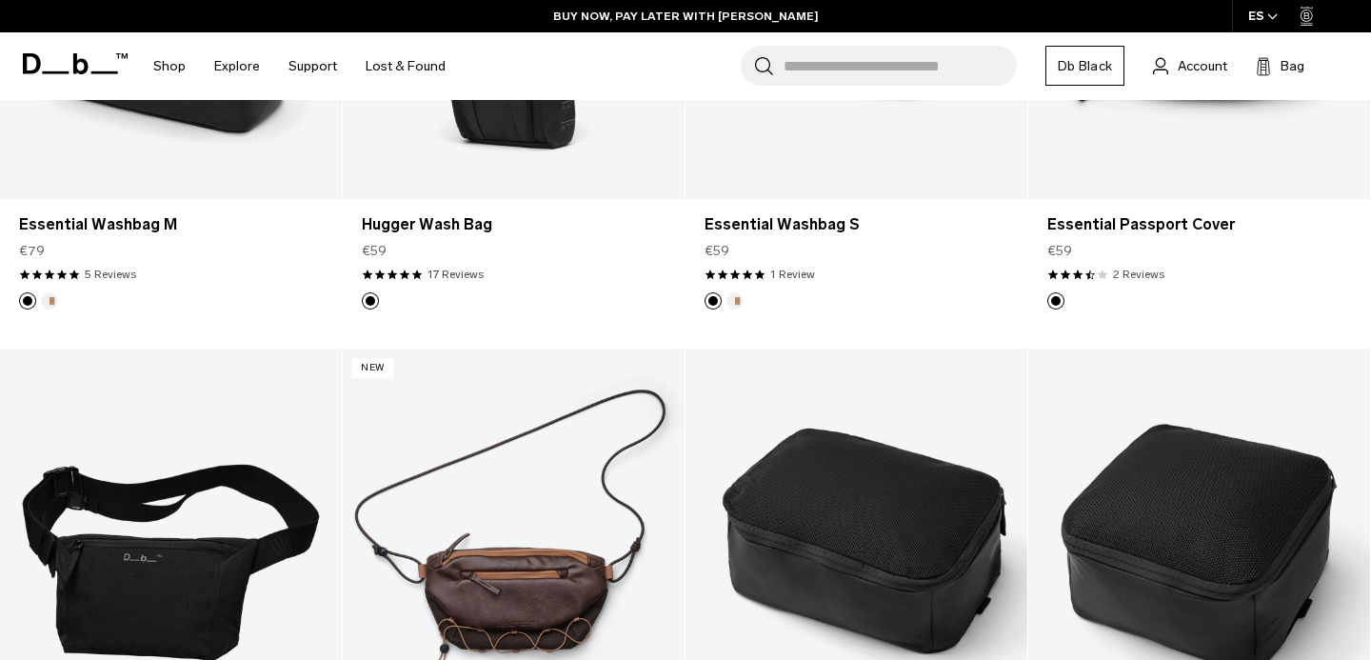
scroll to position [2665, 0]
